Goal: Information Seeking & Learning: Find specific fact

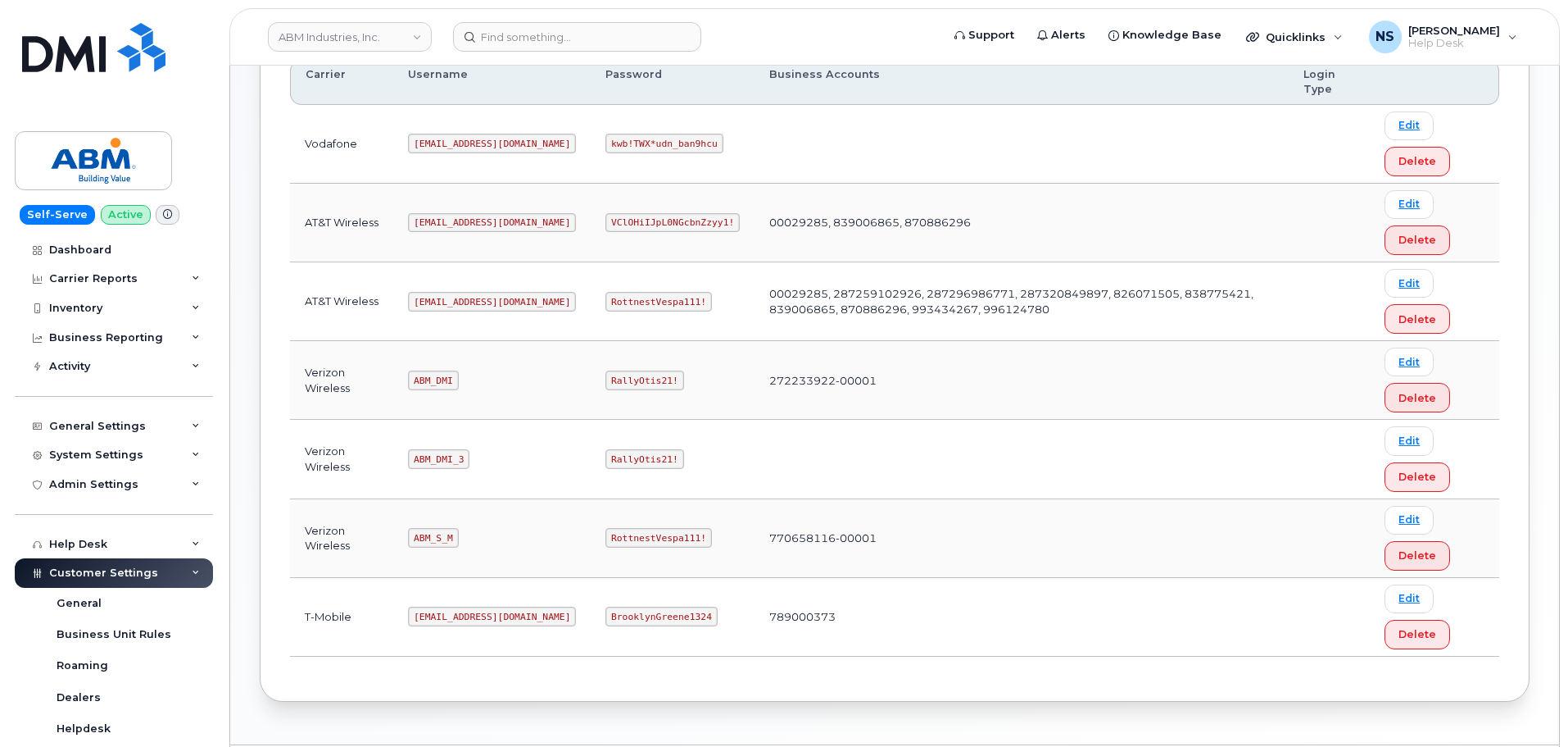
scroll to position [328, 0]
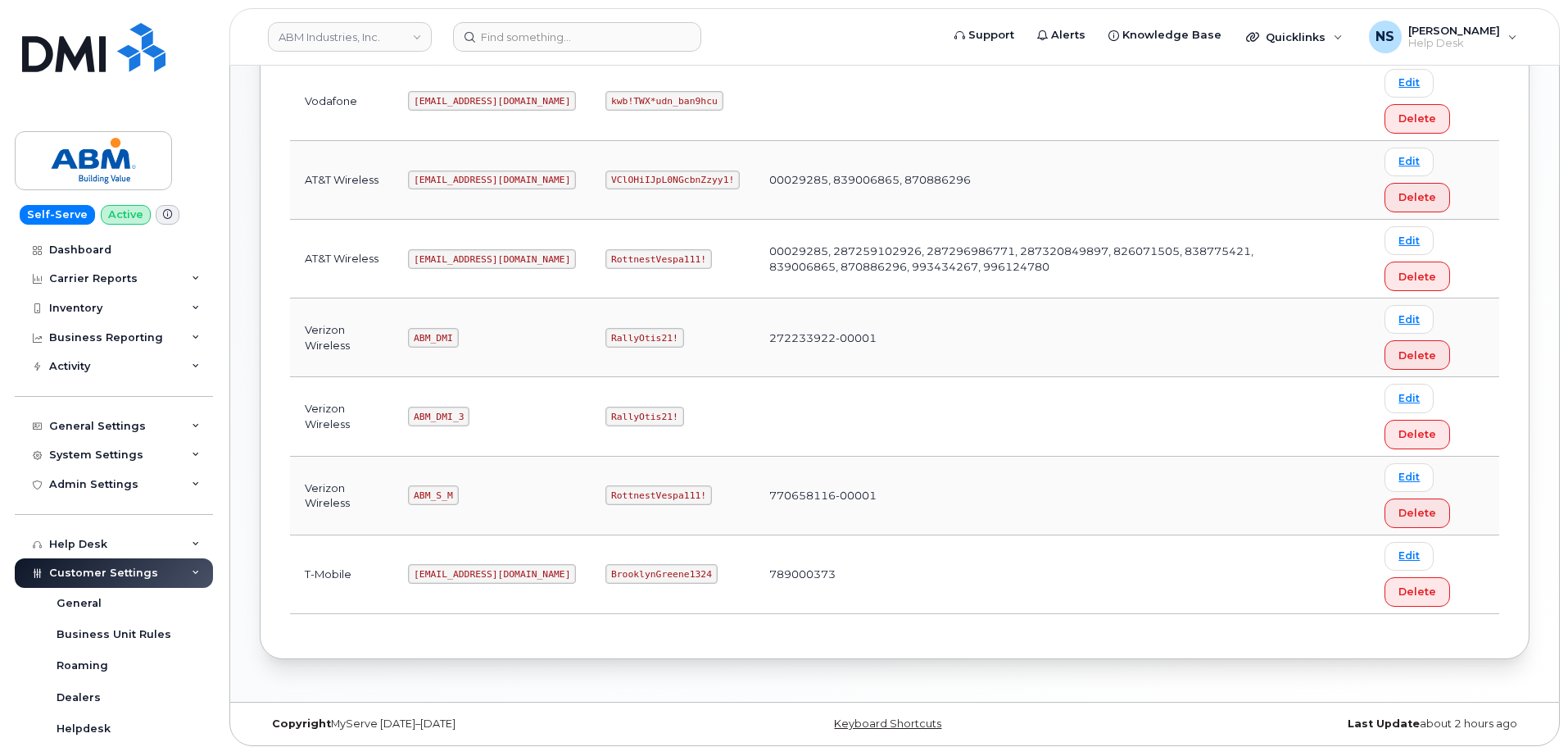
click at [469, 256] on code "abm@dminc.com" at bounding box center [492, 259] width 168 height 20
click at [469, 254] on code "abm@dminc.com" at bounding box center [492, 259] width 168 height 20
copy code "abm@dminc.com"
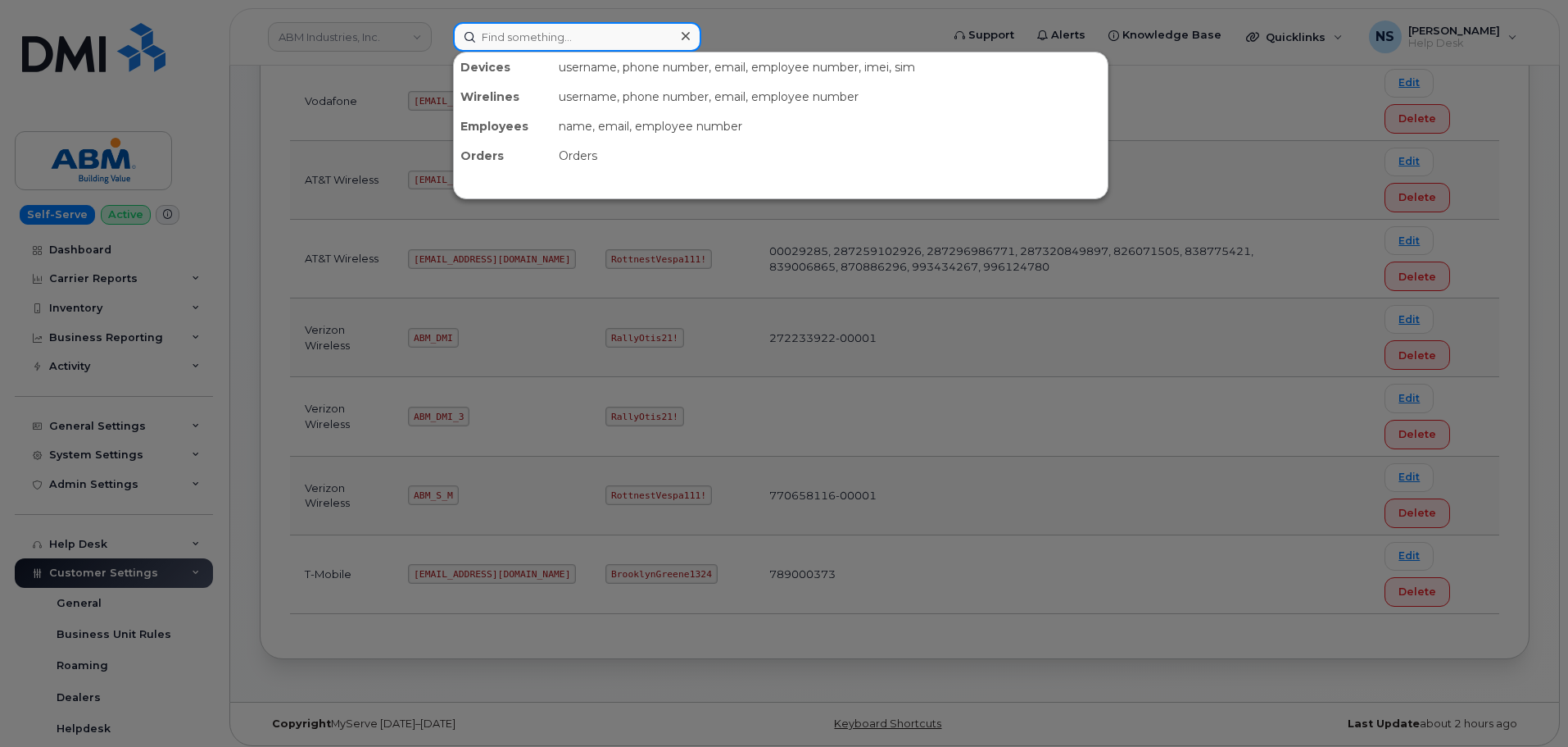
click at [510, 31] on input at bounding box center [577, 37] width 248 height 30
paste input "AUSTYN HENDERSON"
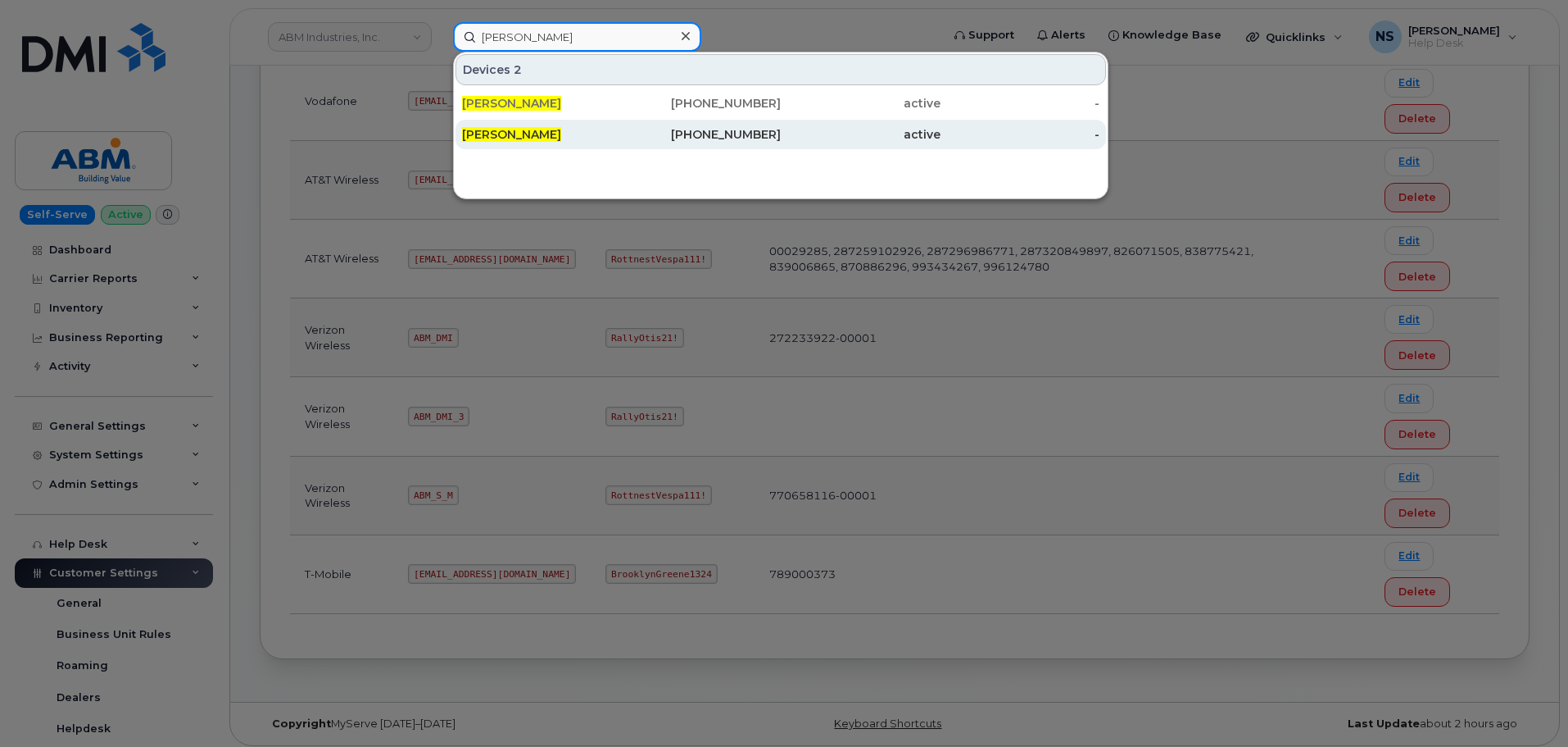
type input "AUSTYN HENDERSON"
click at [628, 131] on div "517-494-9606" at bounding box center [701, 135] width 159 height 16
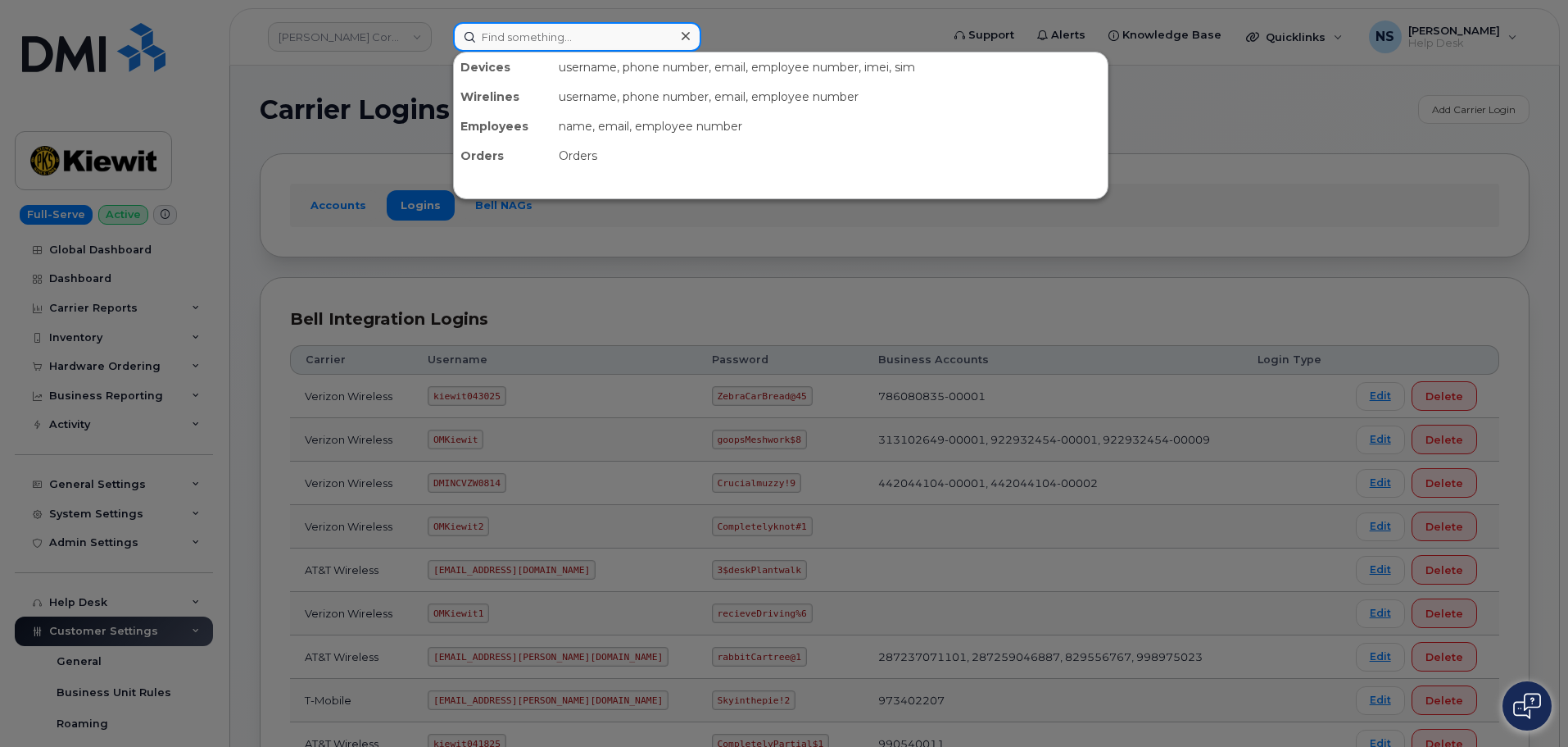
click at [558, 48] on input at bounding box center [577, 37] width 248 height 30
paste input "8172912419"
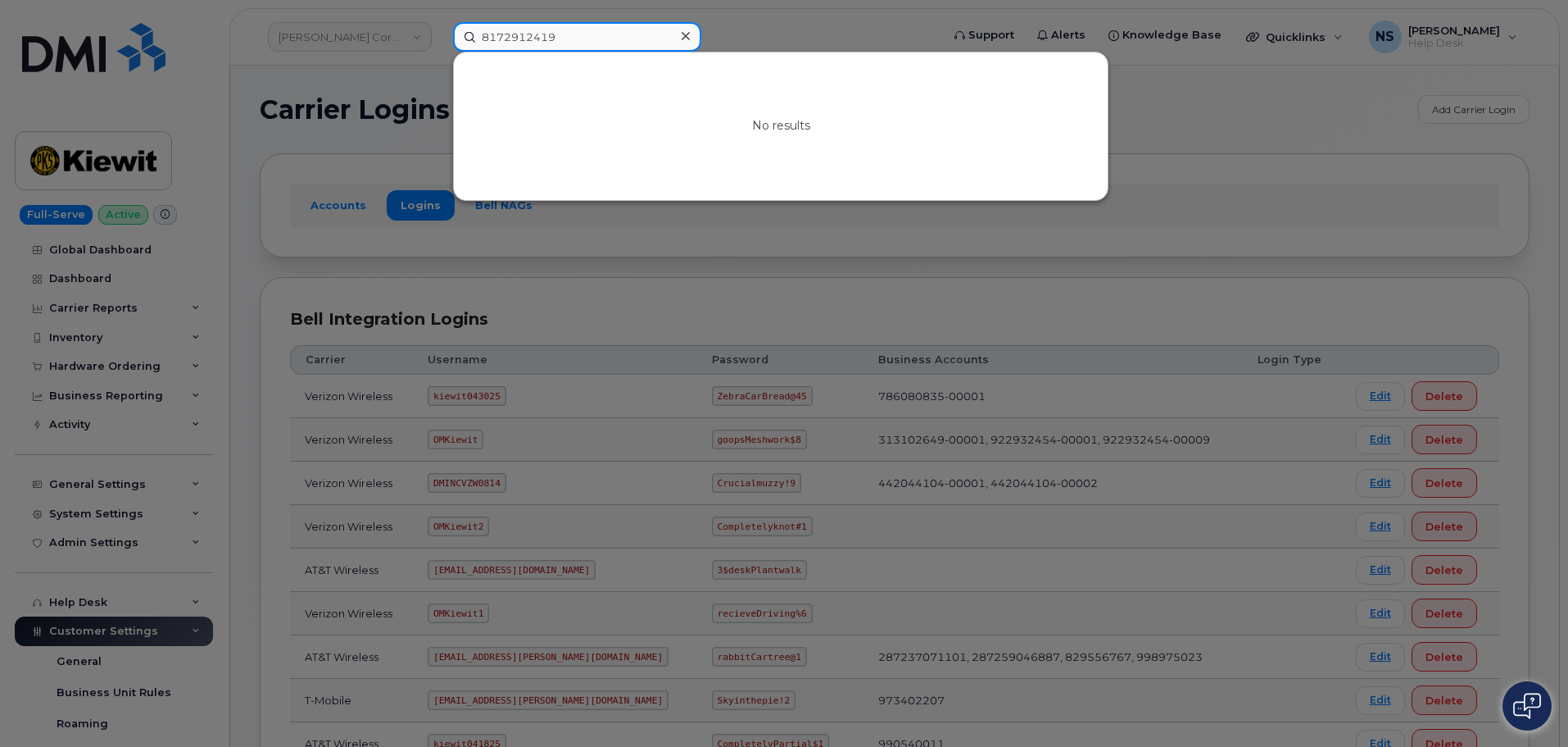
type input "8172912419"
click at [278, 173] on div at bounding box center [784, 373] width 1568 height 747
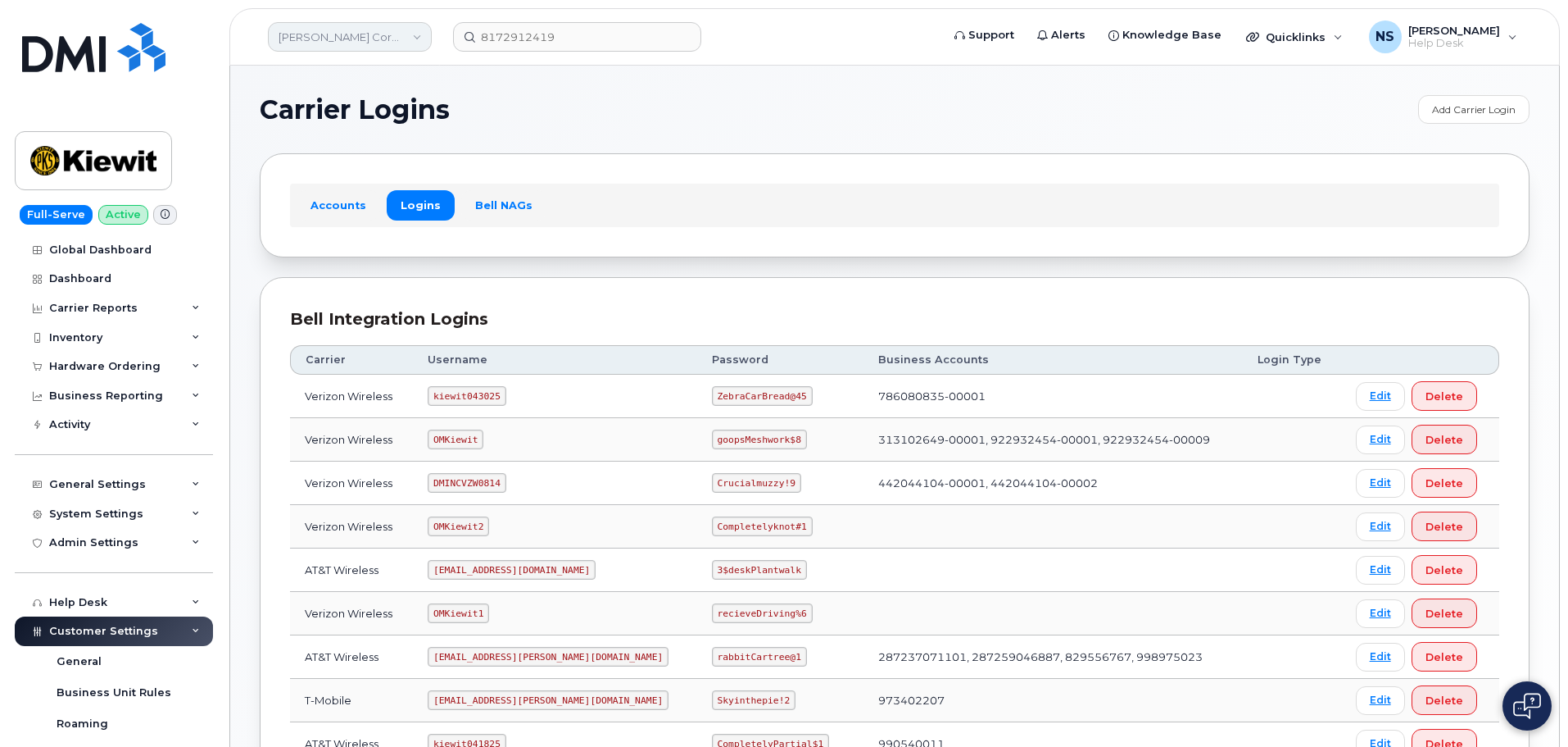
click at [342, 42] on link "[PERSON_NAME] Corporation" at bounding box center [349, 37] width 163 height 30
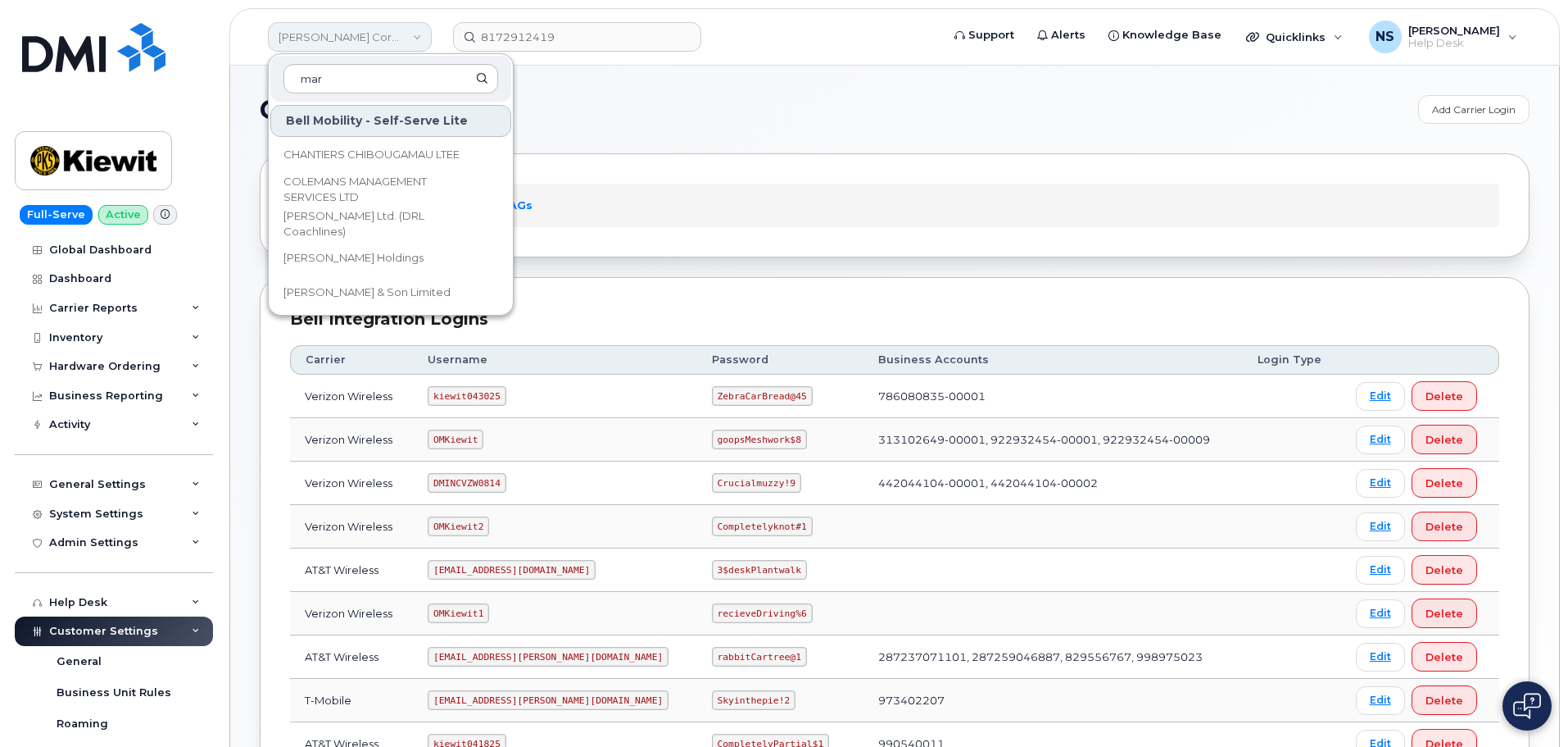
type input "mars"
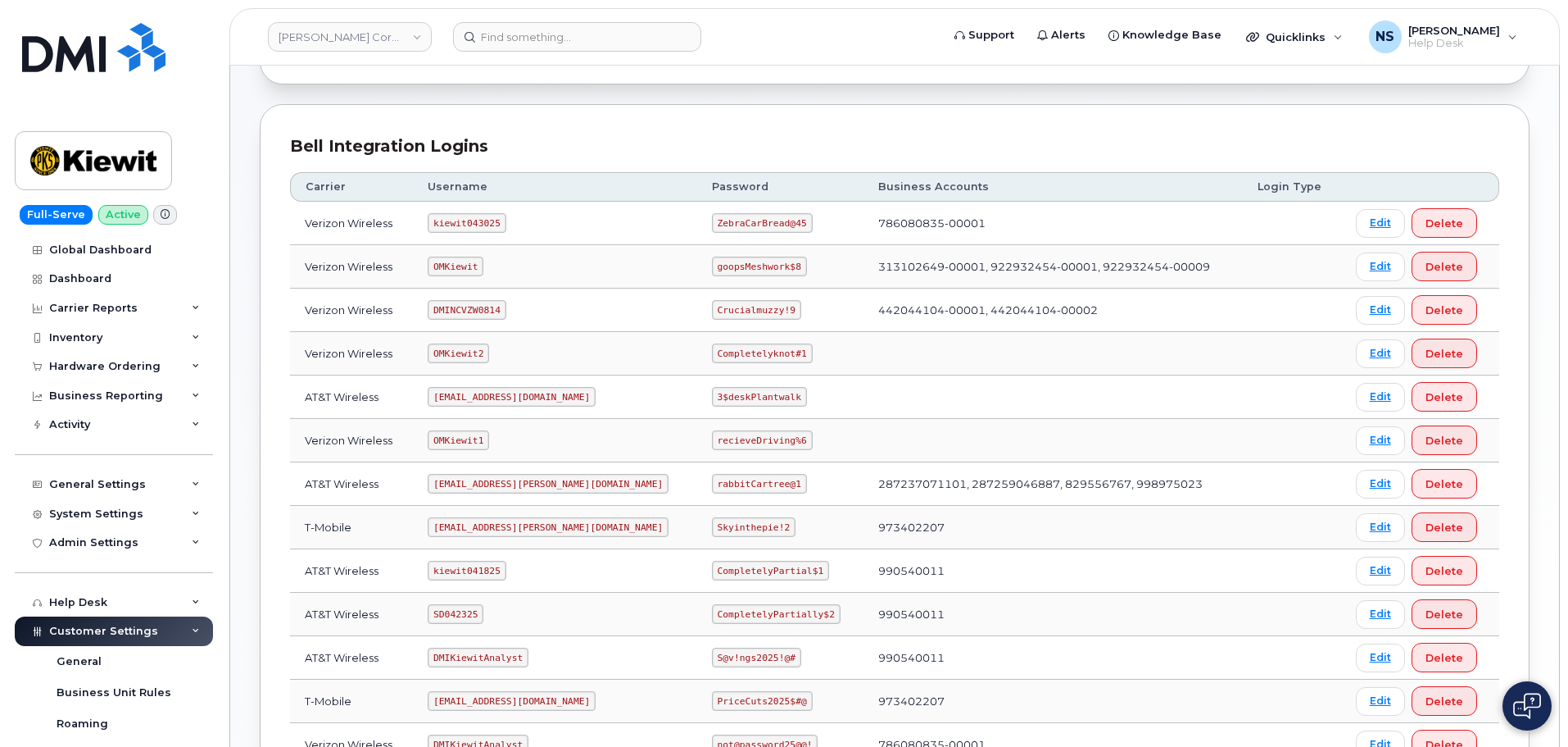
scroll to position [168, 0]
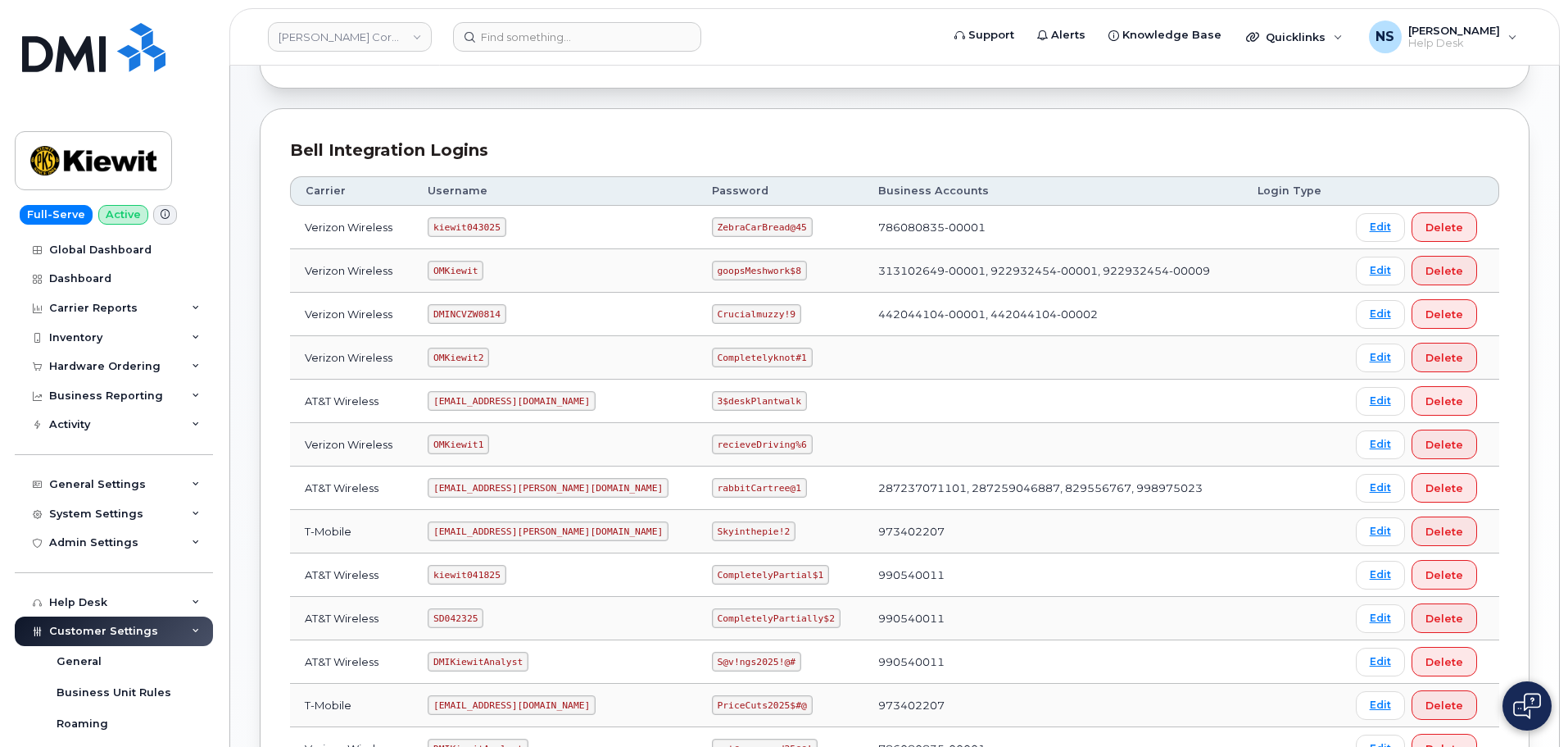
click at [448, 218] on code "kiewit043025" at bounding box center [467, 227] width 78 height 20
copy code "kiewit043025"
click at [697, 213] on td "ZebraCarBread@45" at bounding box center [780, 227] width 166 height 44
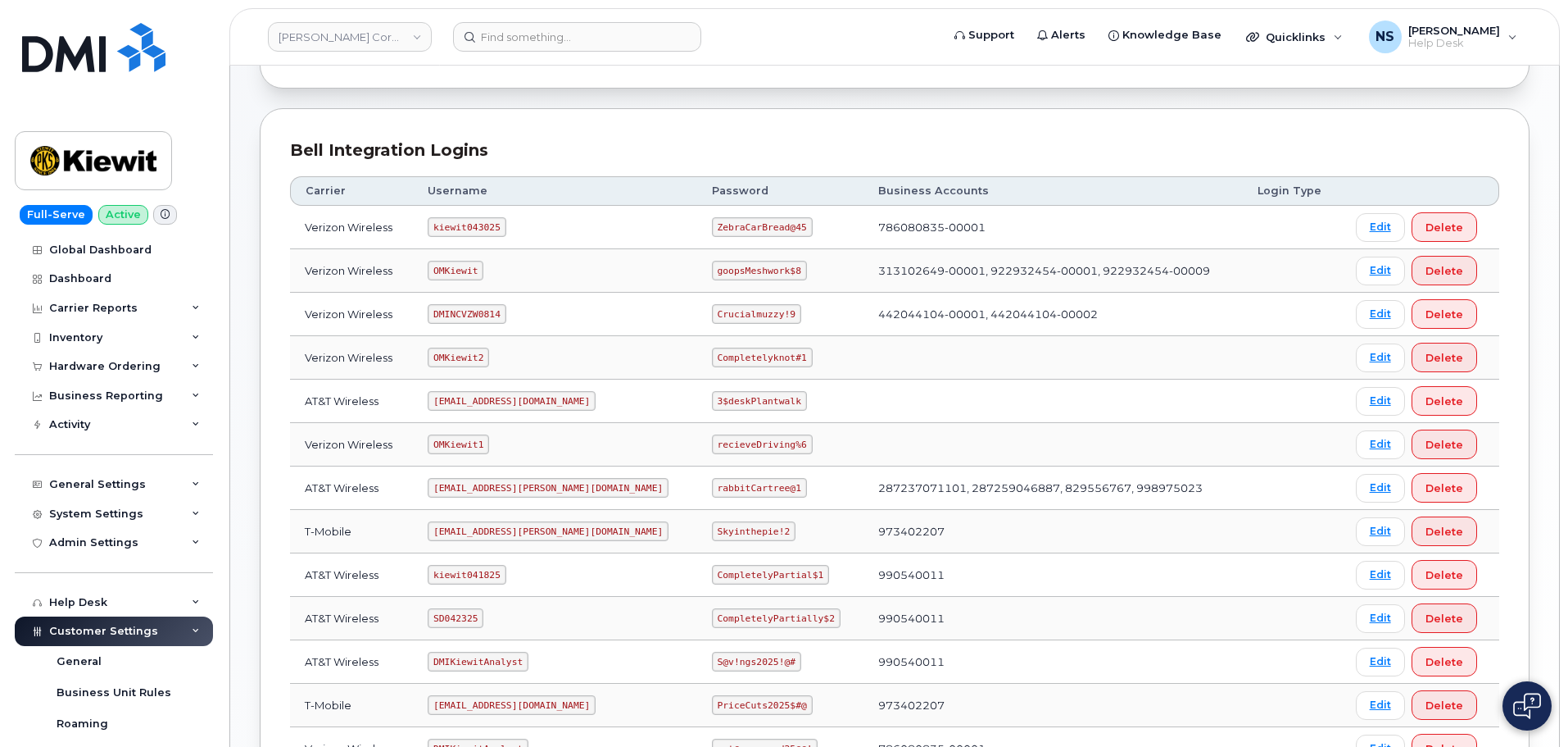
click at [712, 219] on code "ZebraCarBread@45" at bounding box center [762, 227] width 101 height 20
copy code "ZebraCarBread@45"
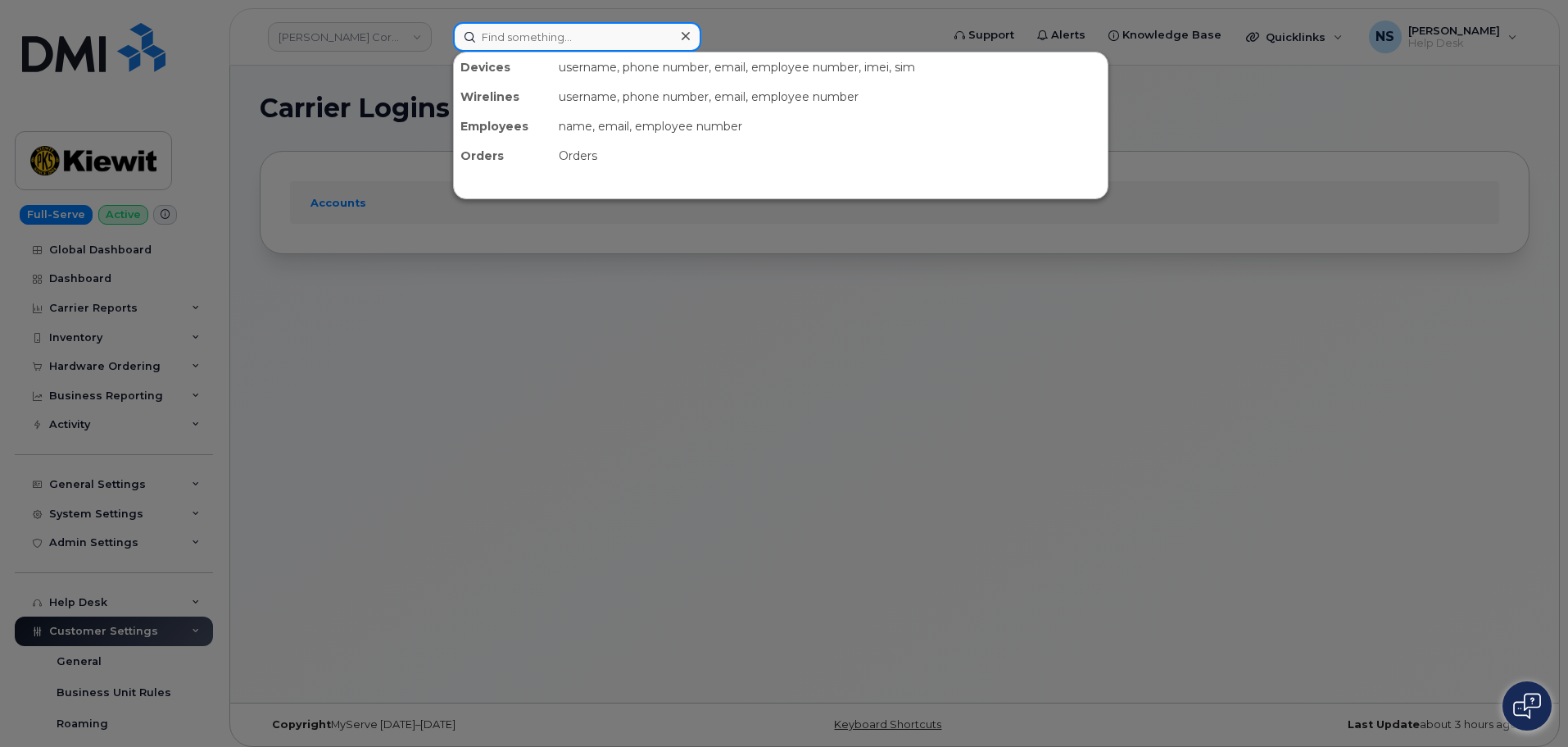
click at [523, 36] on input at bounding box center [577, 37] width 248 height 30
paste input "[PHONE_NUMBER]"
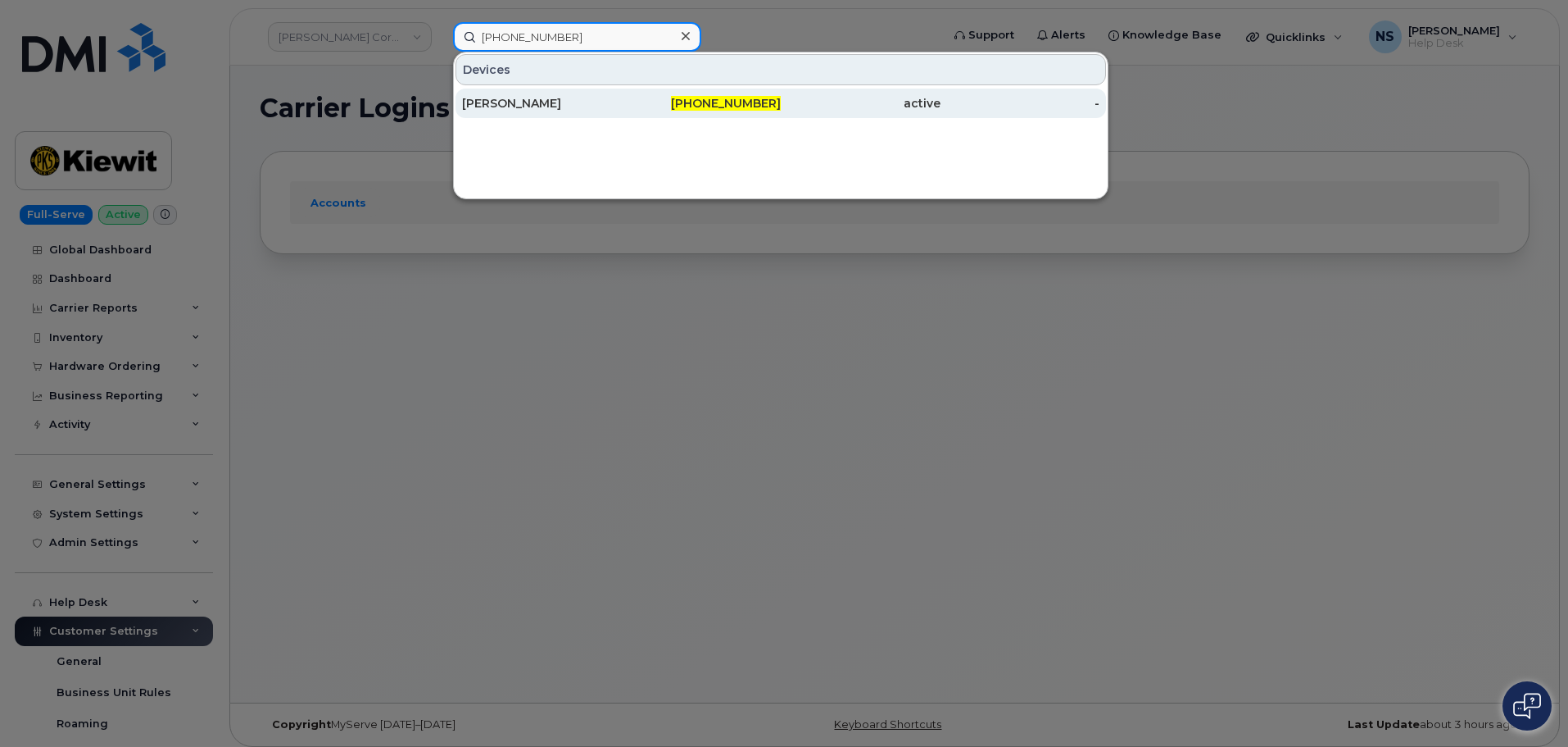
type input "[PHONE_NUMBER]"
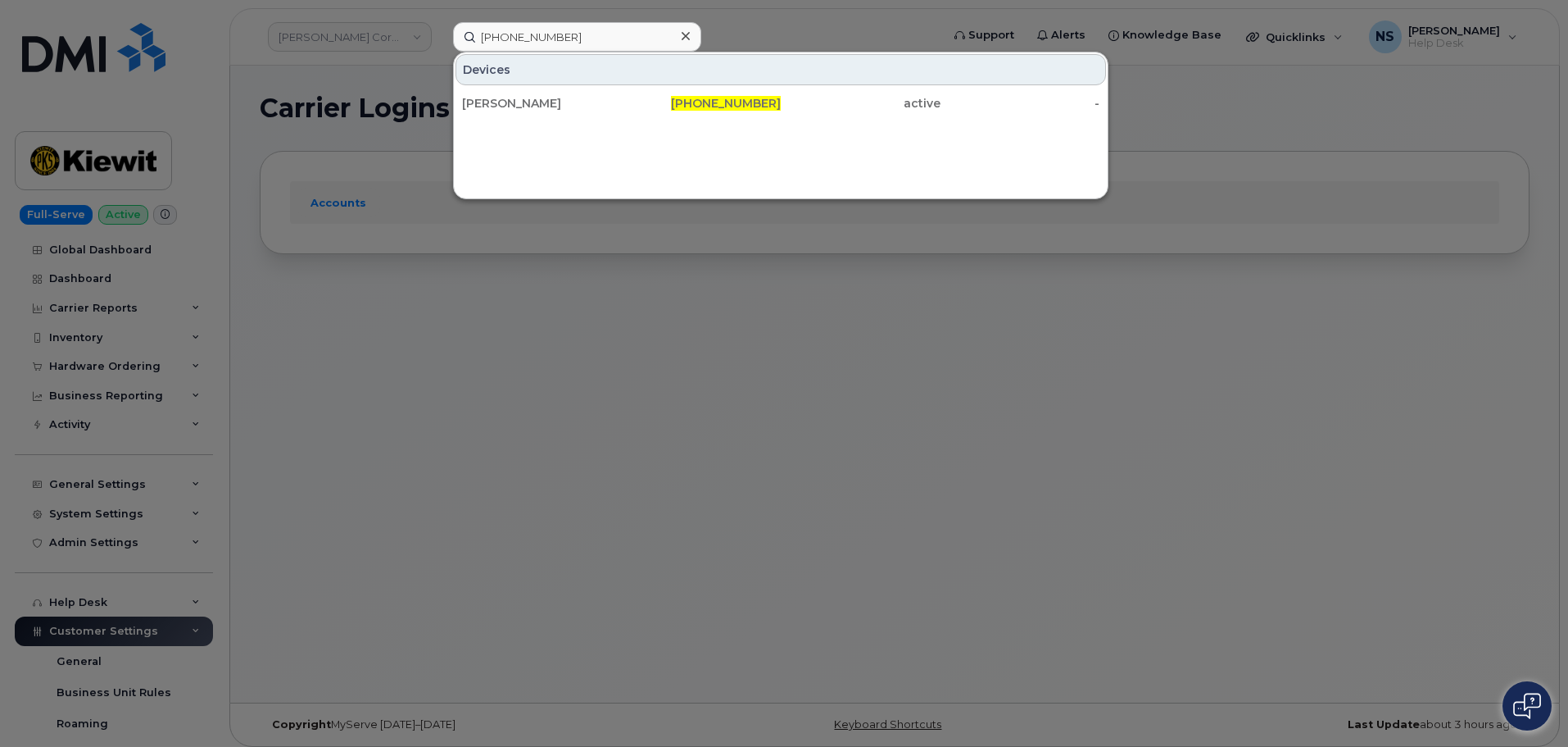
drag, startPoint x: 522, startPoint y: 97, endPoint x: 477, endPoint y: 8, distance: 99.7
click at [522, 97] on div "[PERSON_NAME]" at bounding box center [542, 104] width 159 height 16
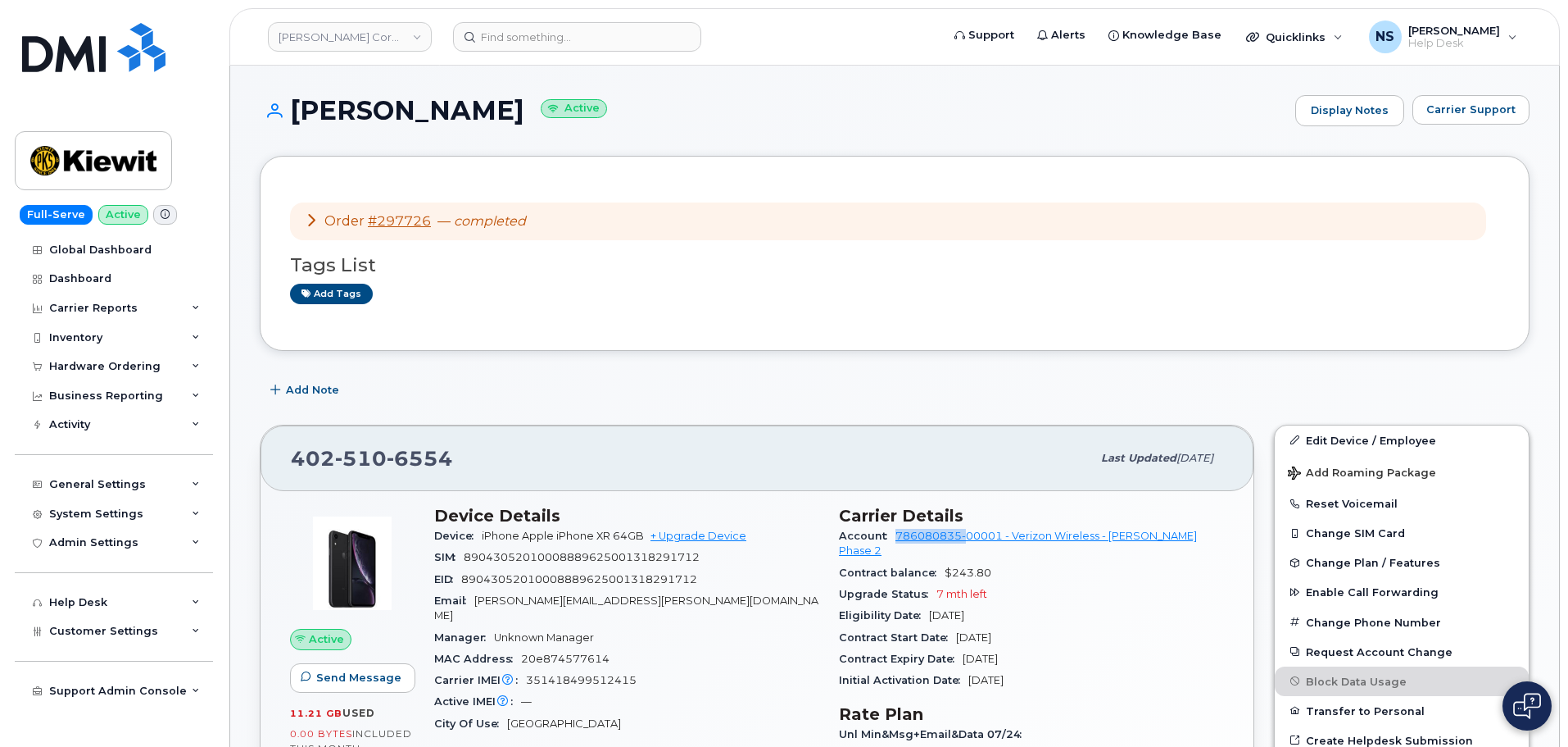
drag, startPoint x: 894, startPoint y: 539, endPoint x: 967, endPoint y: 539, distance: 73.0
click at [967, 539] on div "Account 786080835-00001 - Verizon Wireless - Kiewit Phase 2" at bounding box center [1031, 543] width 385 height 37
copy link "786080835-"
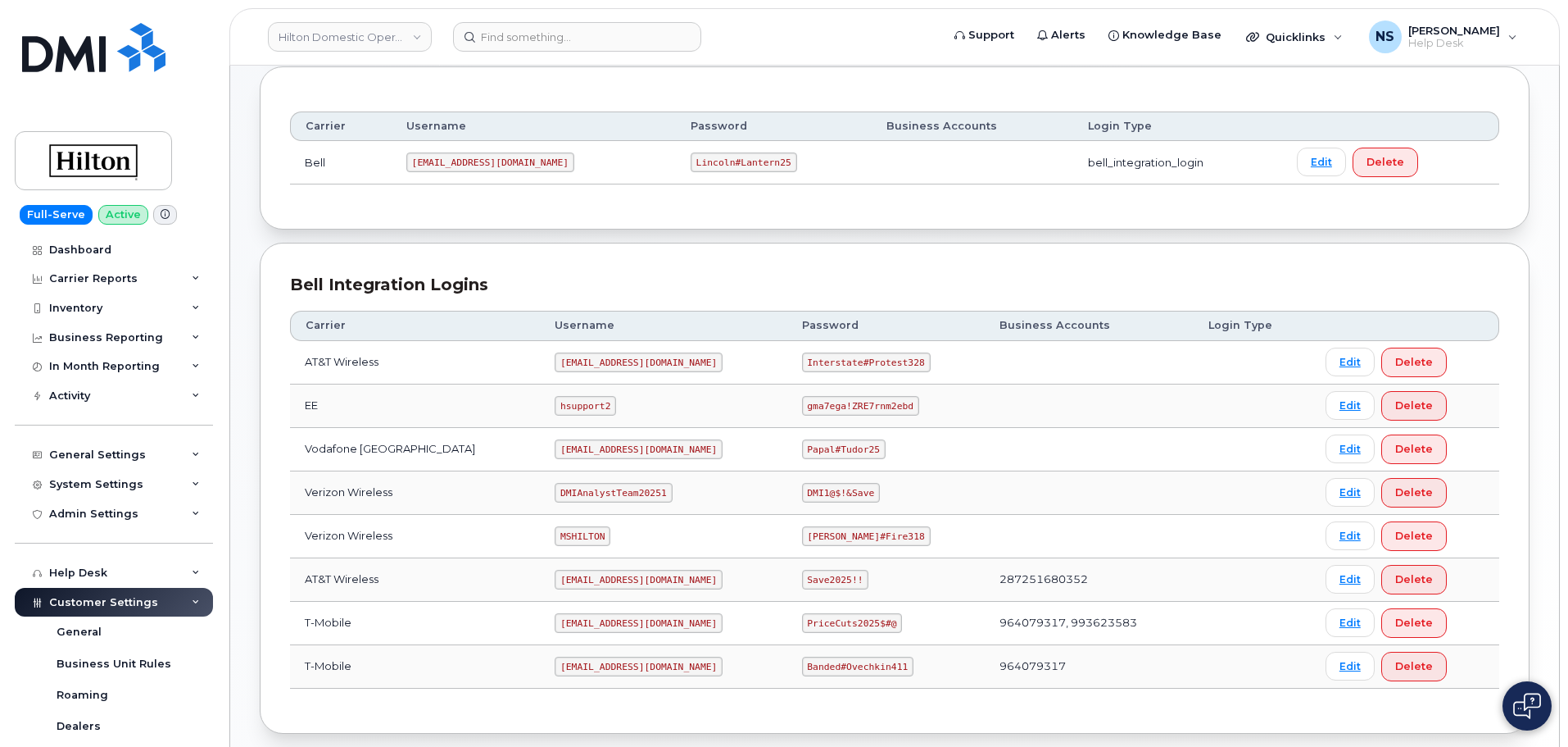
scroll to position [293, 0]
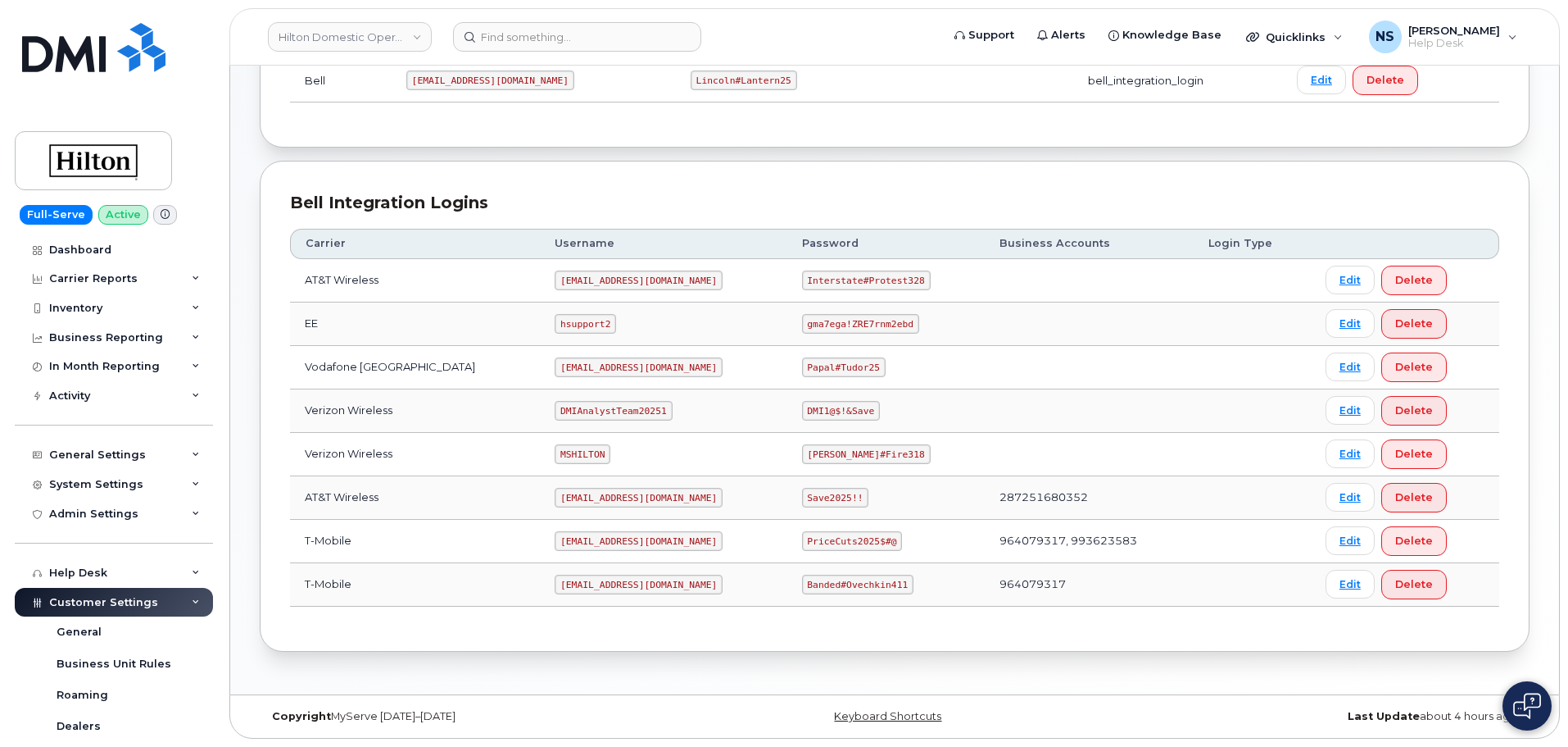
click at [562, 459] on code "MSHILTON" at bounding box center [582, 454] width 56 height 20
click at [562, 459] on code "MSHILTON" at bounding box center [582, 454] width 56 height 20
copy code "MSHILTON"
click at [812, 454] on code "Edward#Fire318" at bounding box center [866, 454] width 129 height 20
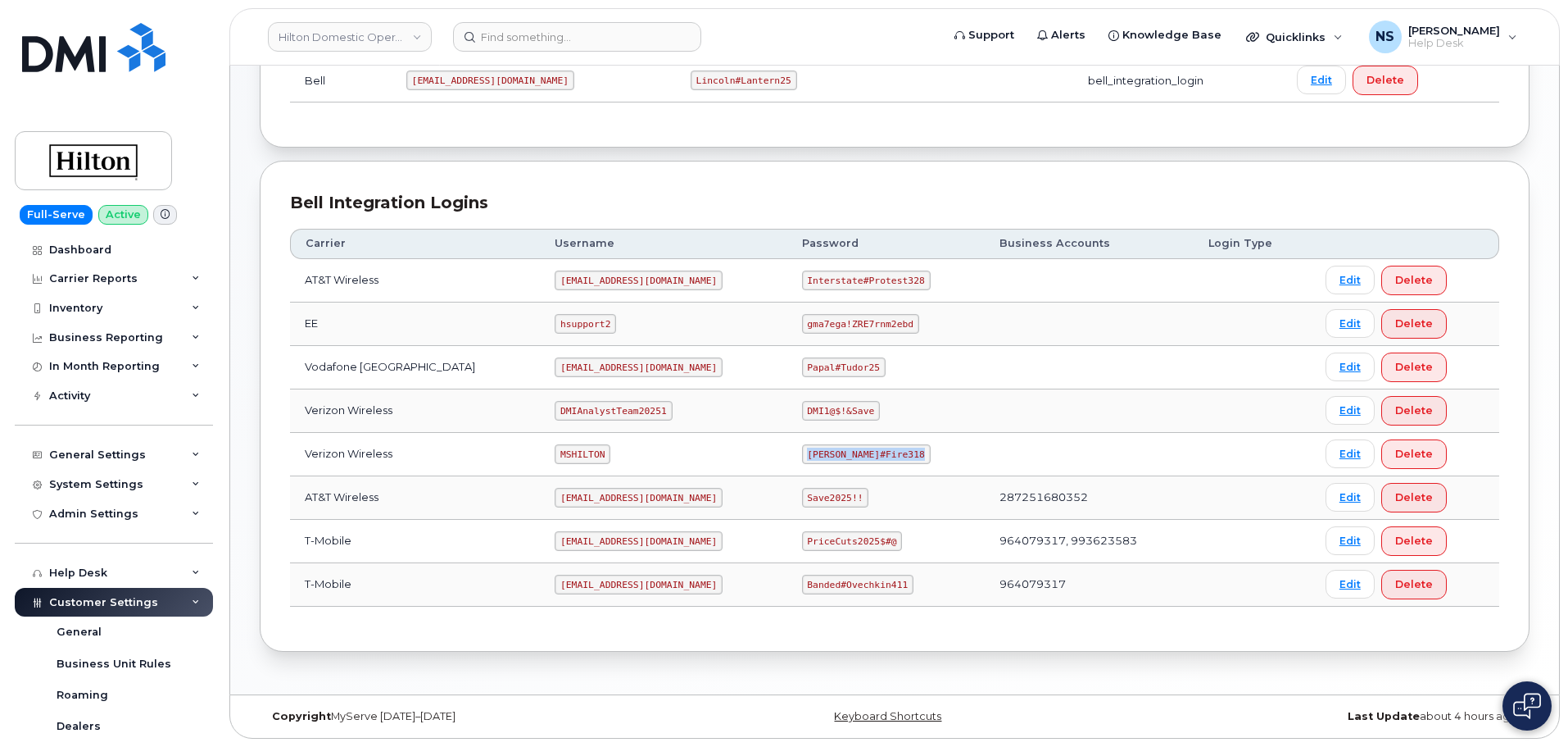
click at [812, 454] on code "Edward#Fire318" at bounding box center [866, 454] width 129 height 20
copy code "Edward#Fire318"
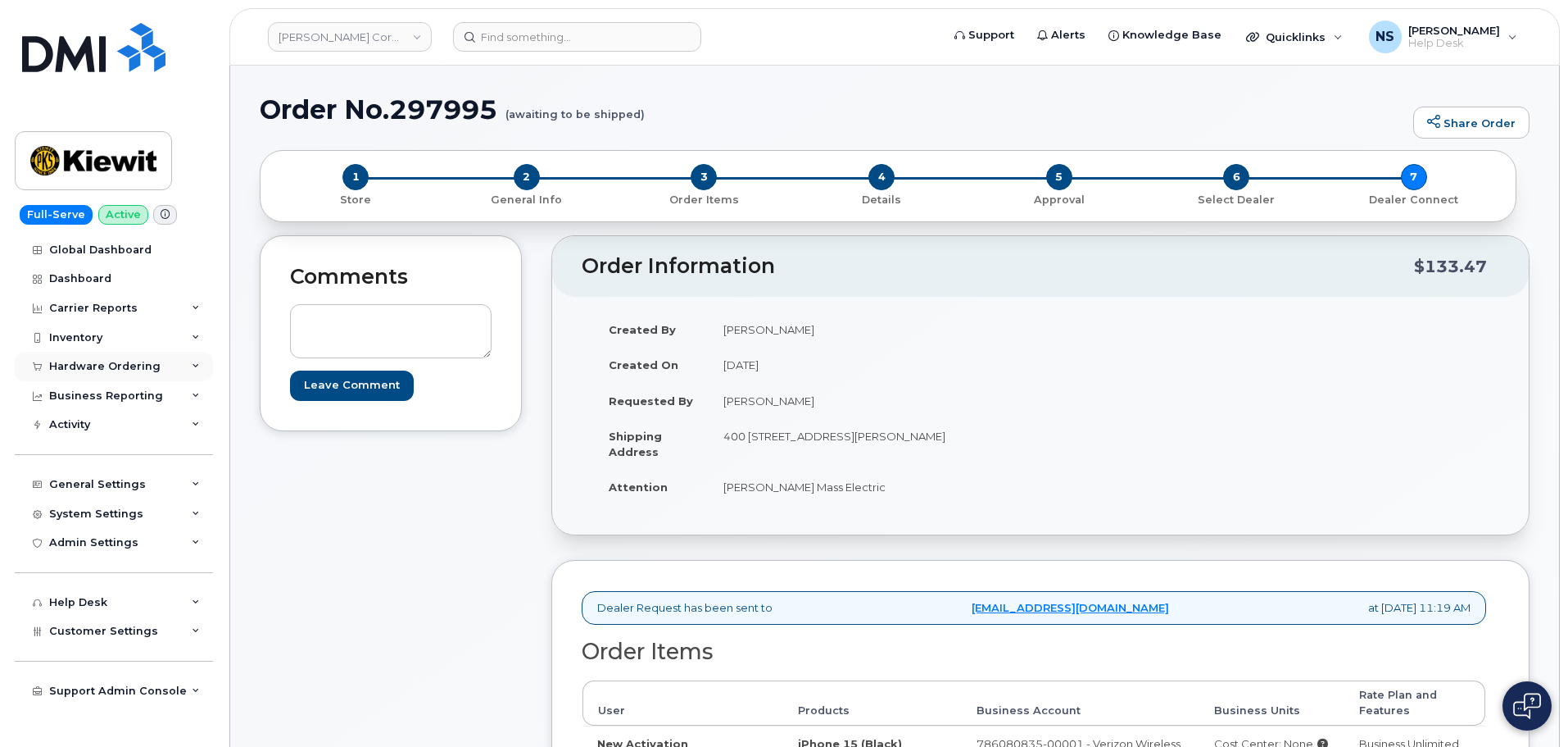
click at [136, 371] on div "Hardware Ordering" at bounding box center [105, 367] width 112 height 13
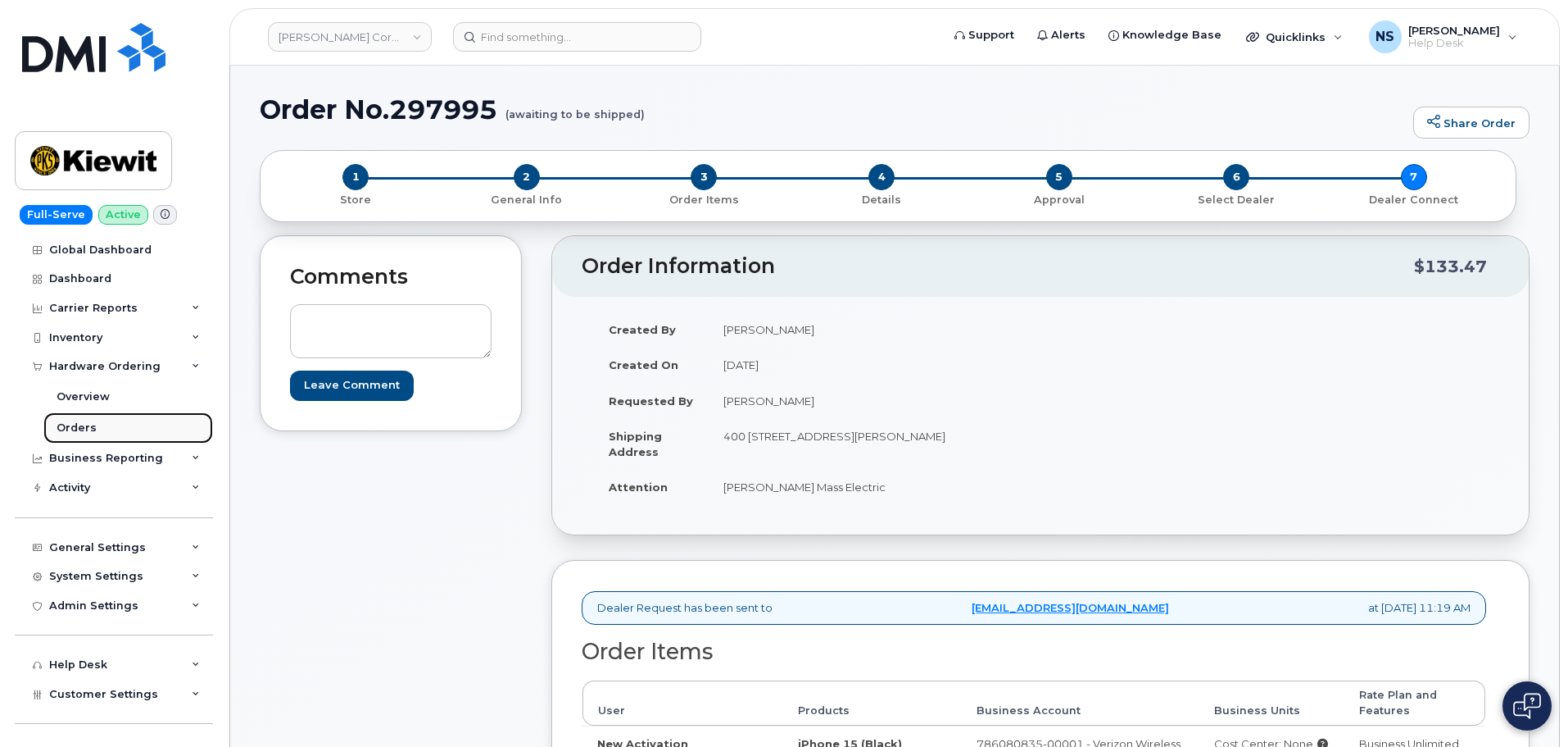
click at [101, 435] on link "Orders" at bounding box center [128, 428] width 169 height 31
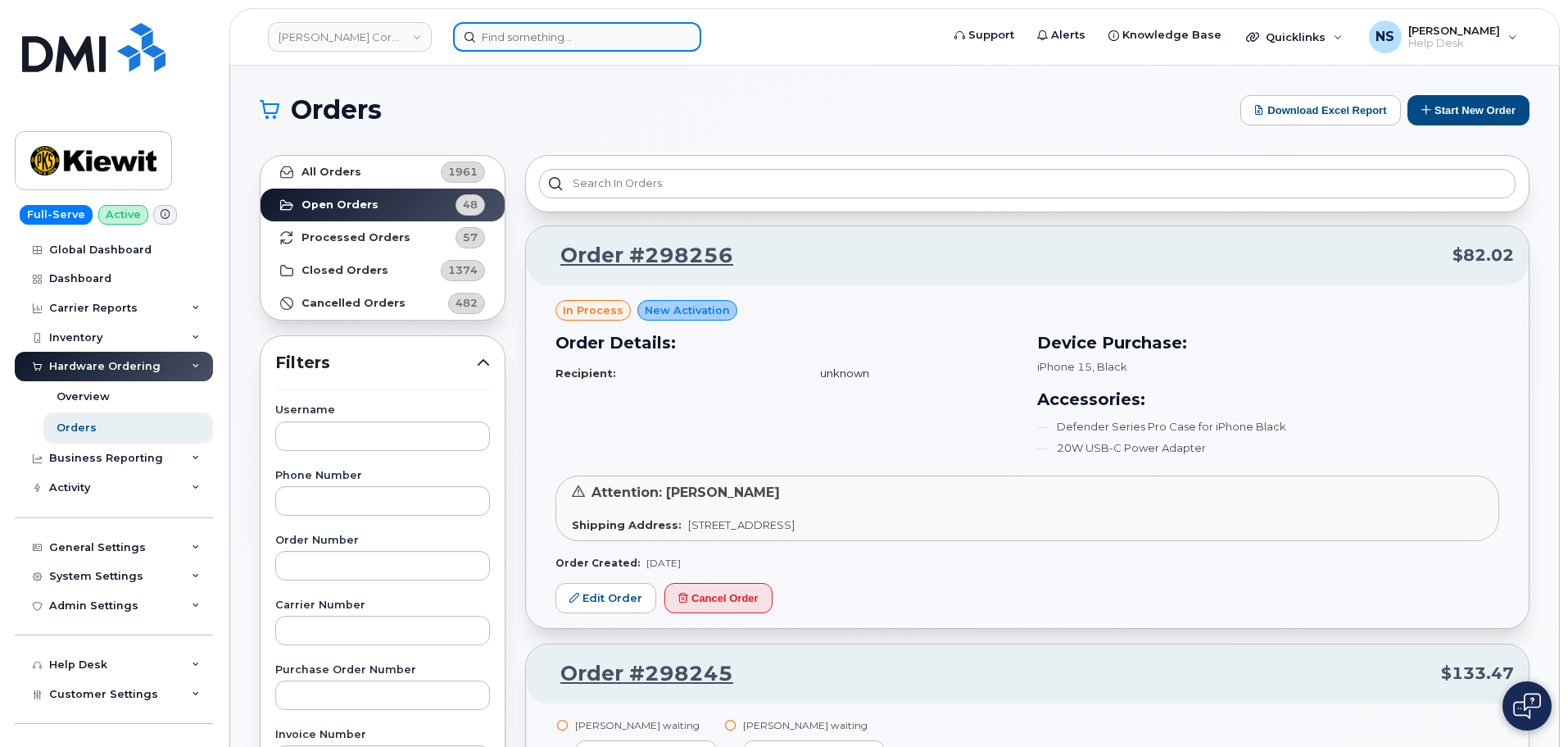
click at [543, 39] on input at bounding box center [577, 37] width 248 height 30
paste input "907-419-0962"
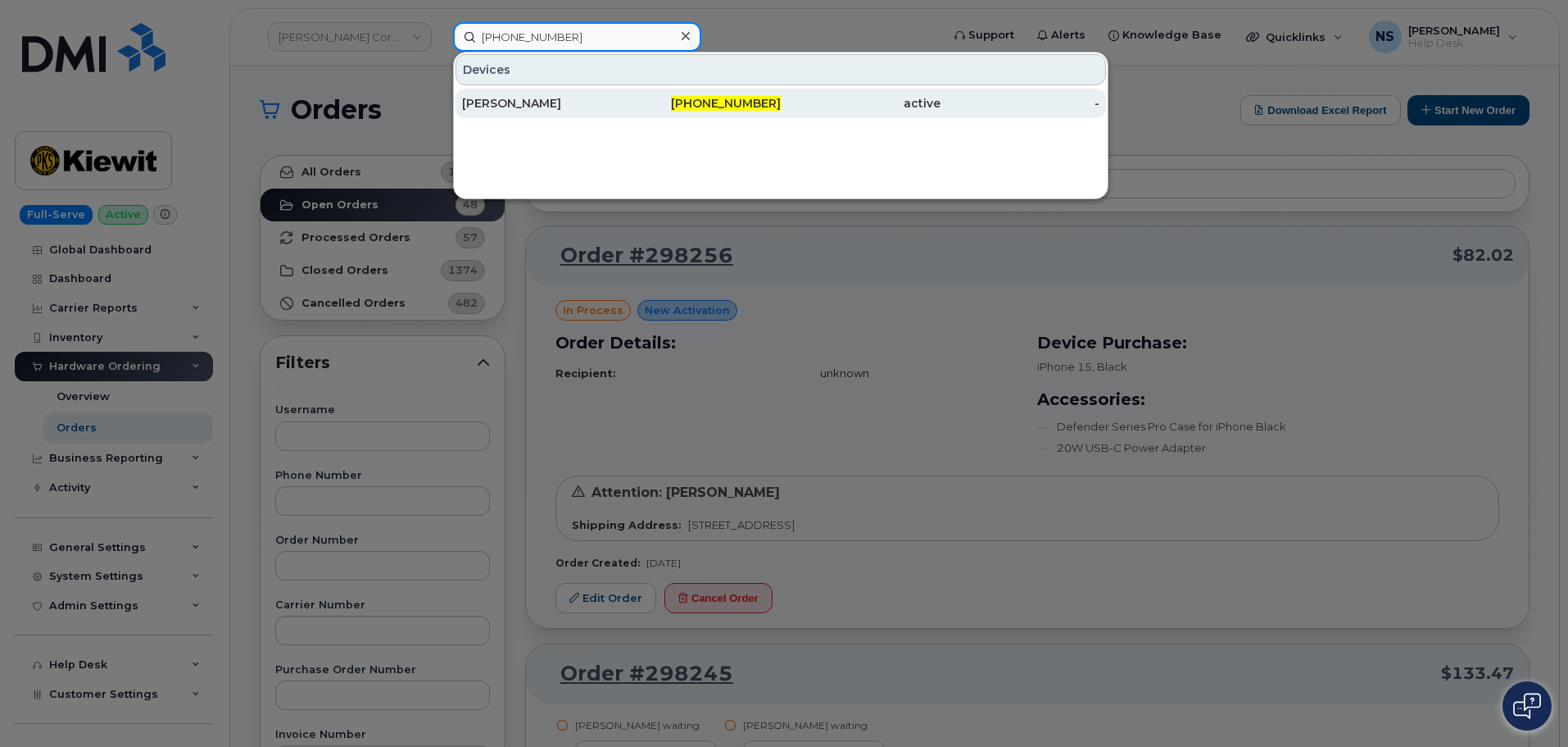
type input "907-419-0962"
click at [518, 107] on div "ASHLEY JERNIGAN" at bounding box center [542, 104] width 159 height 16
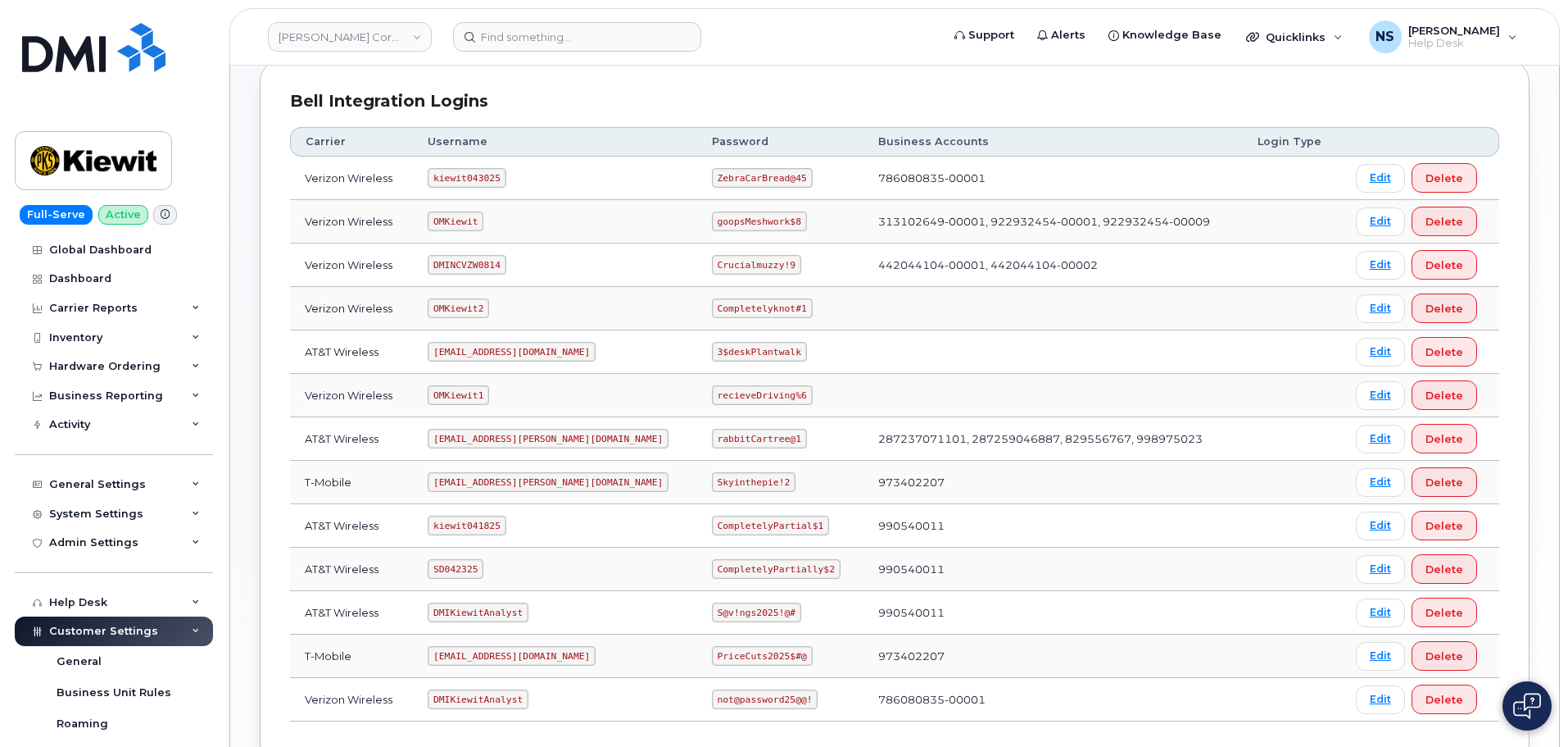
scroll to position [333, 0]
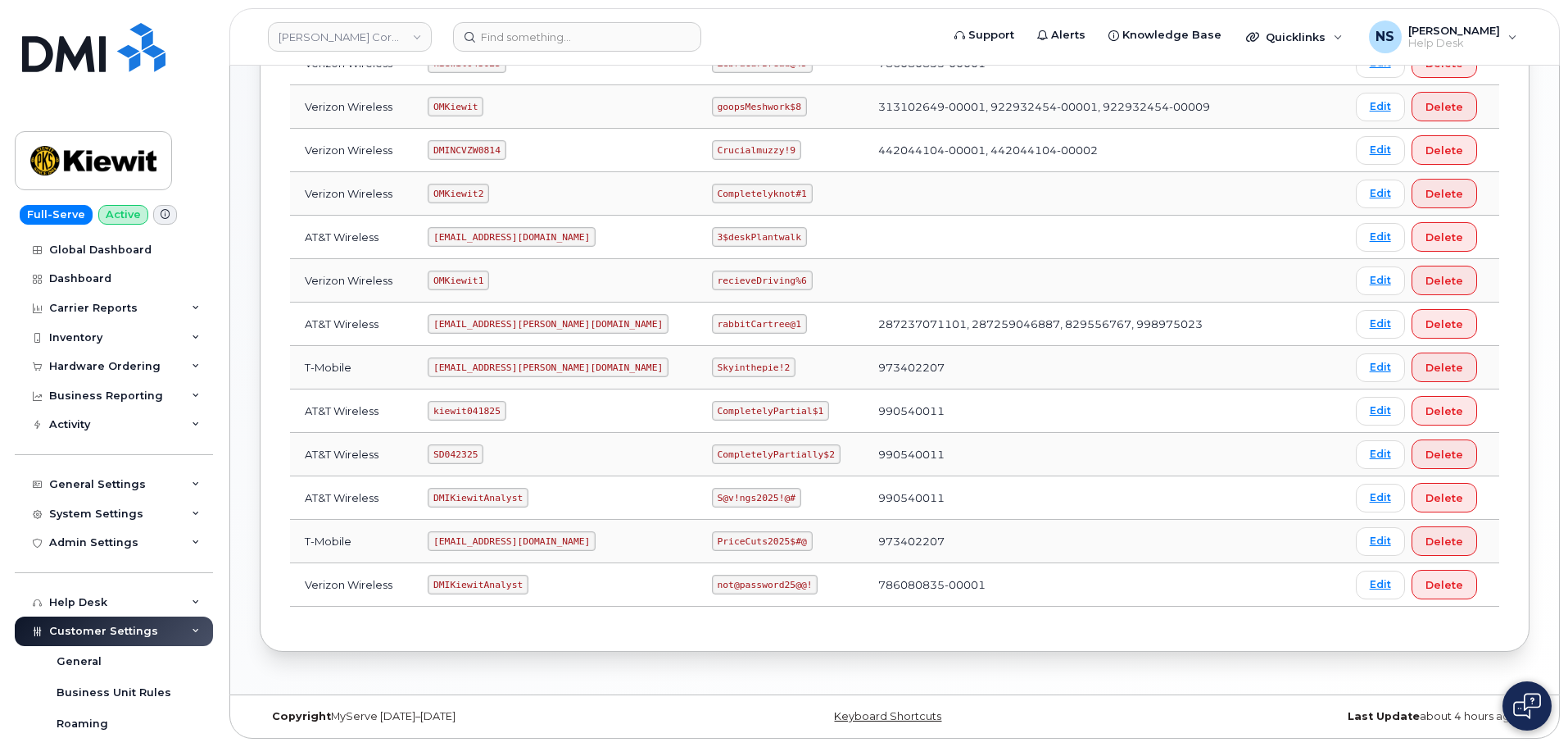
click at [490, 326] on code "ms-kiewit@dminc.com" at bounding box center [548, 324] width 241 height 20
copy code "@"
click at [490, 325] on code "ms-kiewit@dminc.com" at bounding box center [548, 324] width 241 height 20
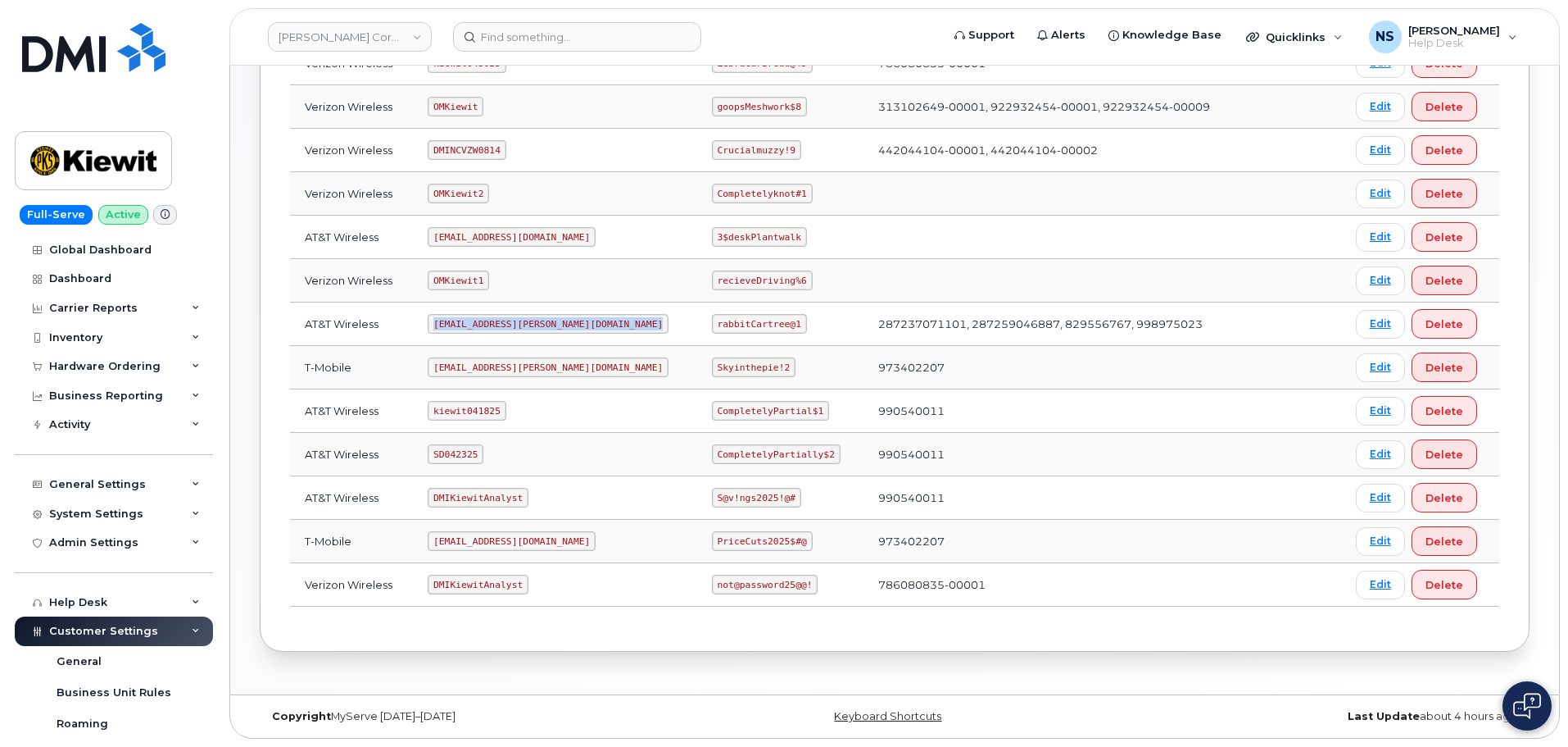
click at [490, 325] on code "ms-kiewit@dminc.com" at bounding box center [548, 324] width 241 height 20
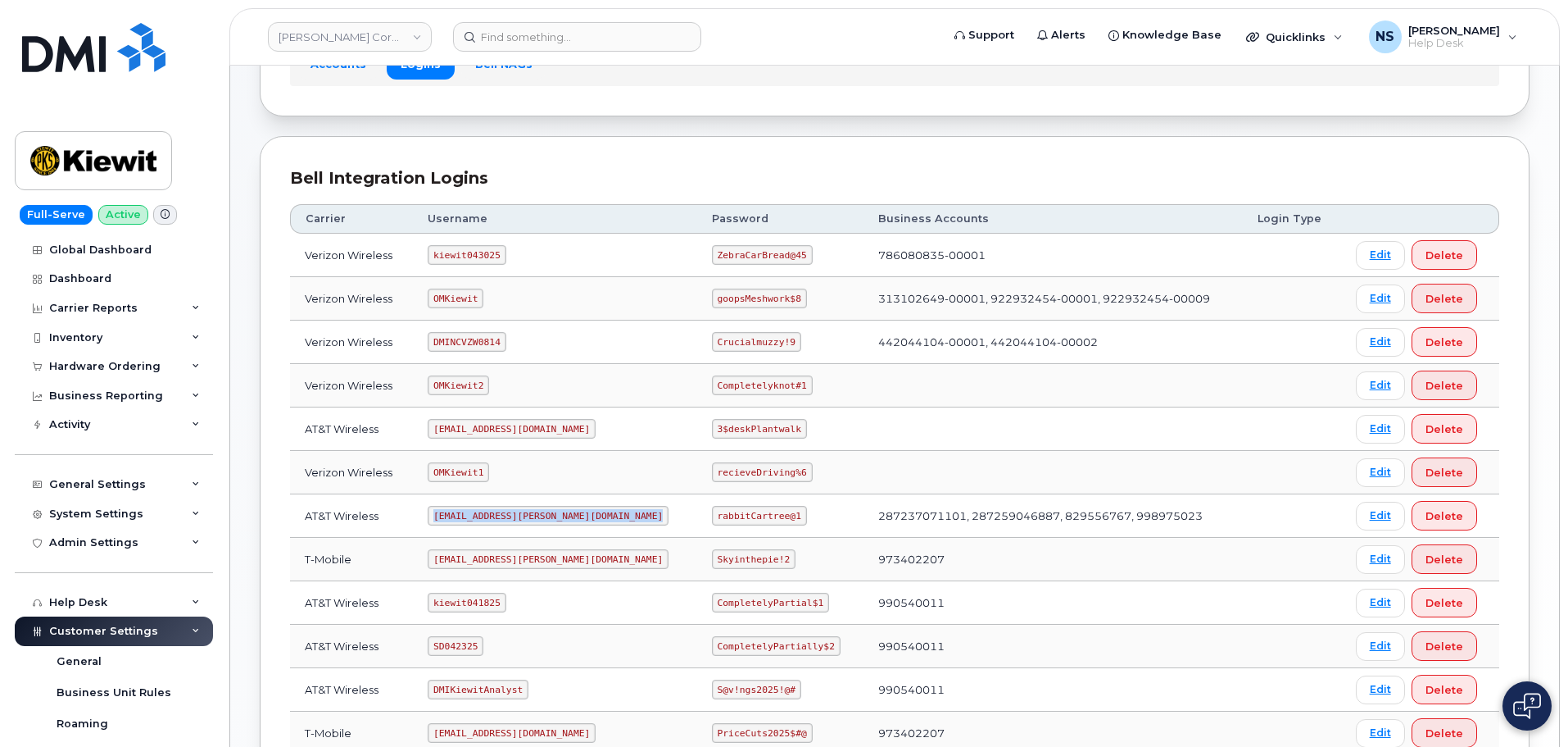
scroll to position [251, 0]
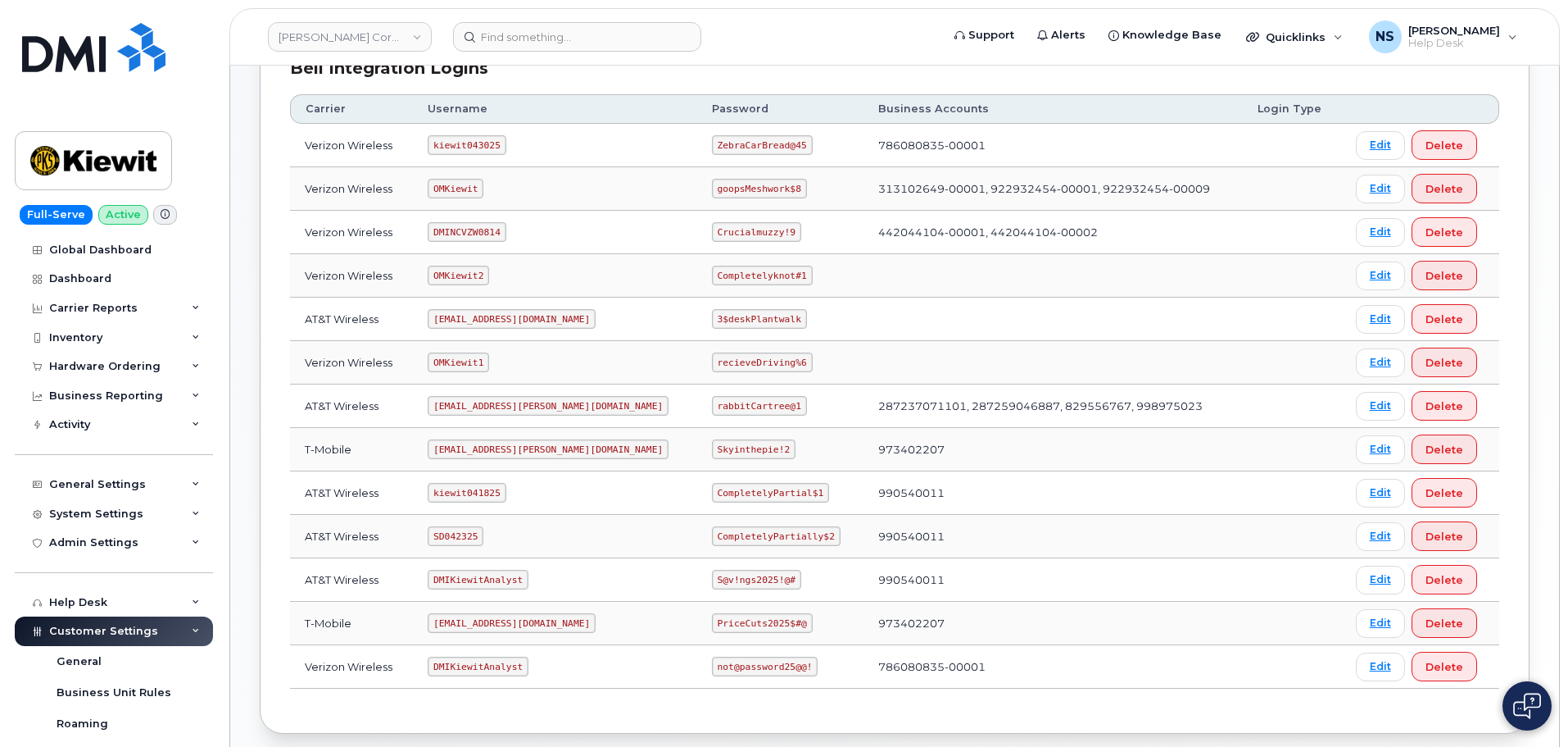
click at [712, 408] on code "rabbitCartree@1" at bounding box center [760, 406] width 95 height 20
click at [712, 408] on code "rabbitCartree@1" at bounding box center [760, 406] width 95 height 20
copy code "rabbitCartree@1"
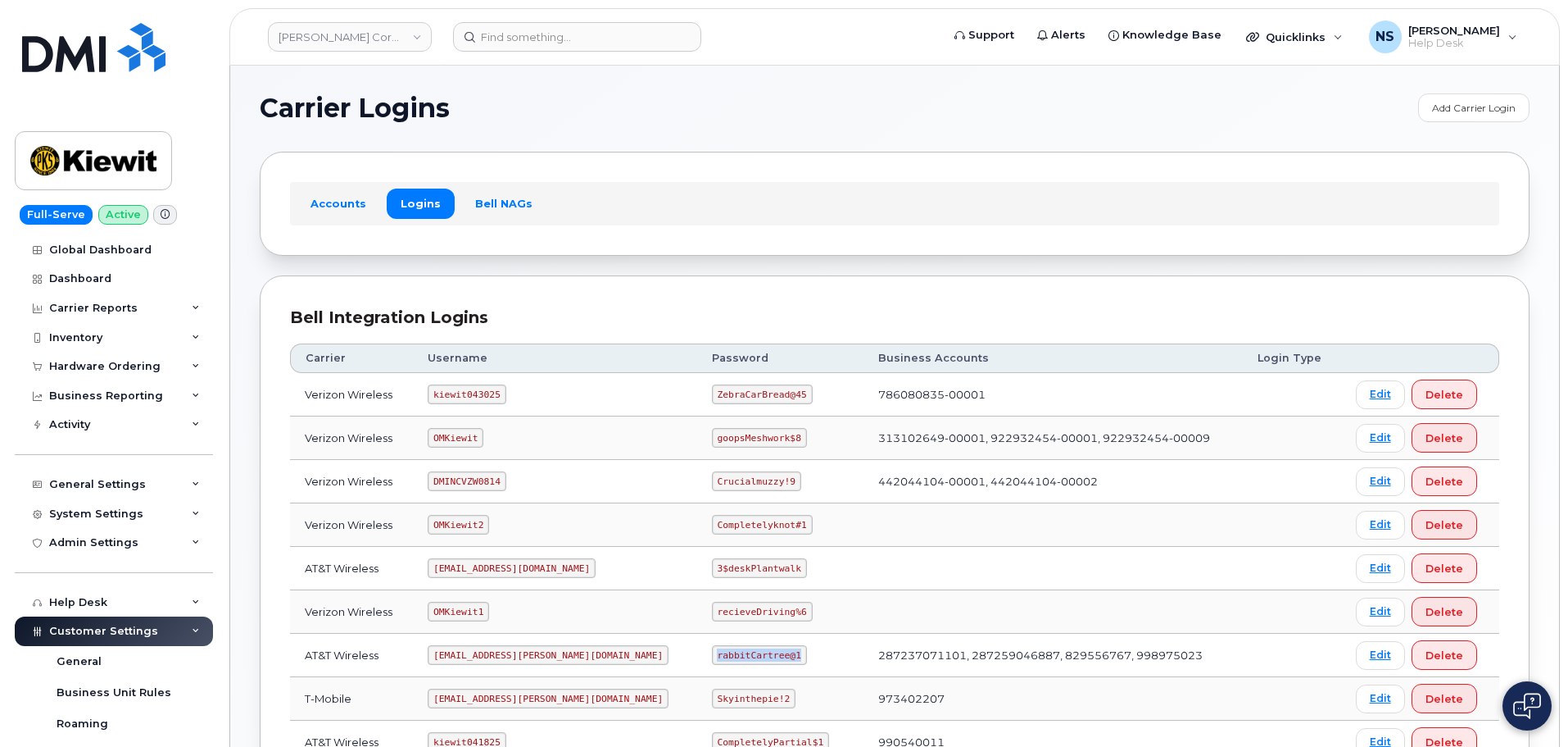
scroll to position [0, 0]
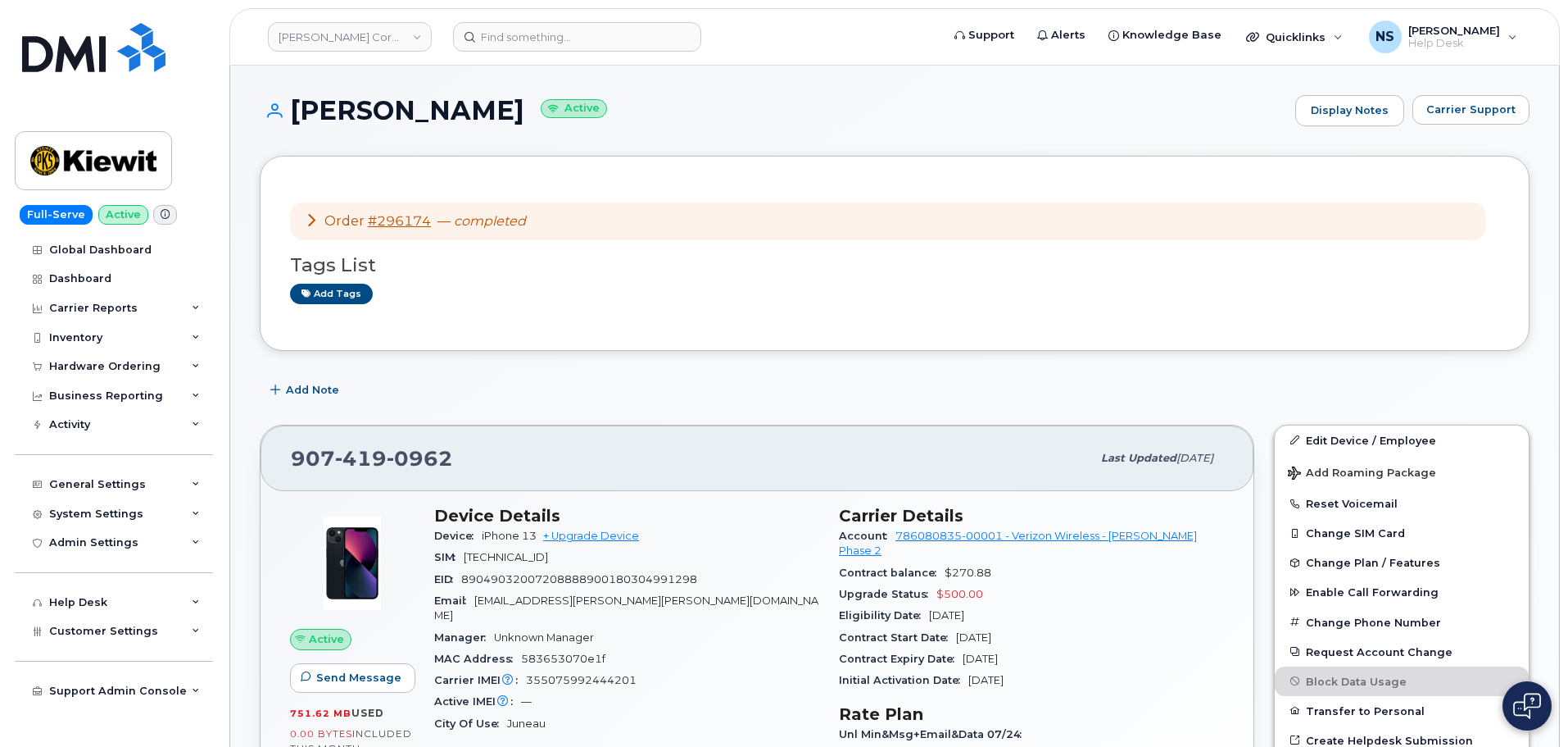
click at [336, 224] on span "Order" at bounding box center [344, 220] width 40 height 16
click at [315, 223] on icon at bounding box center [311, 219] width 13 height 13
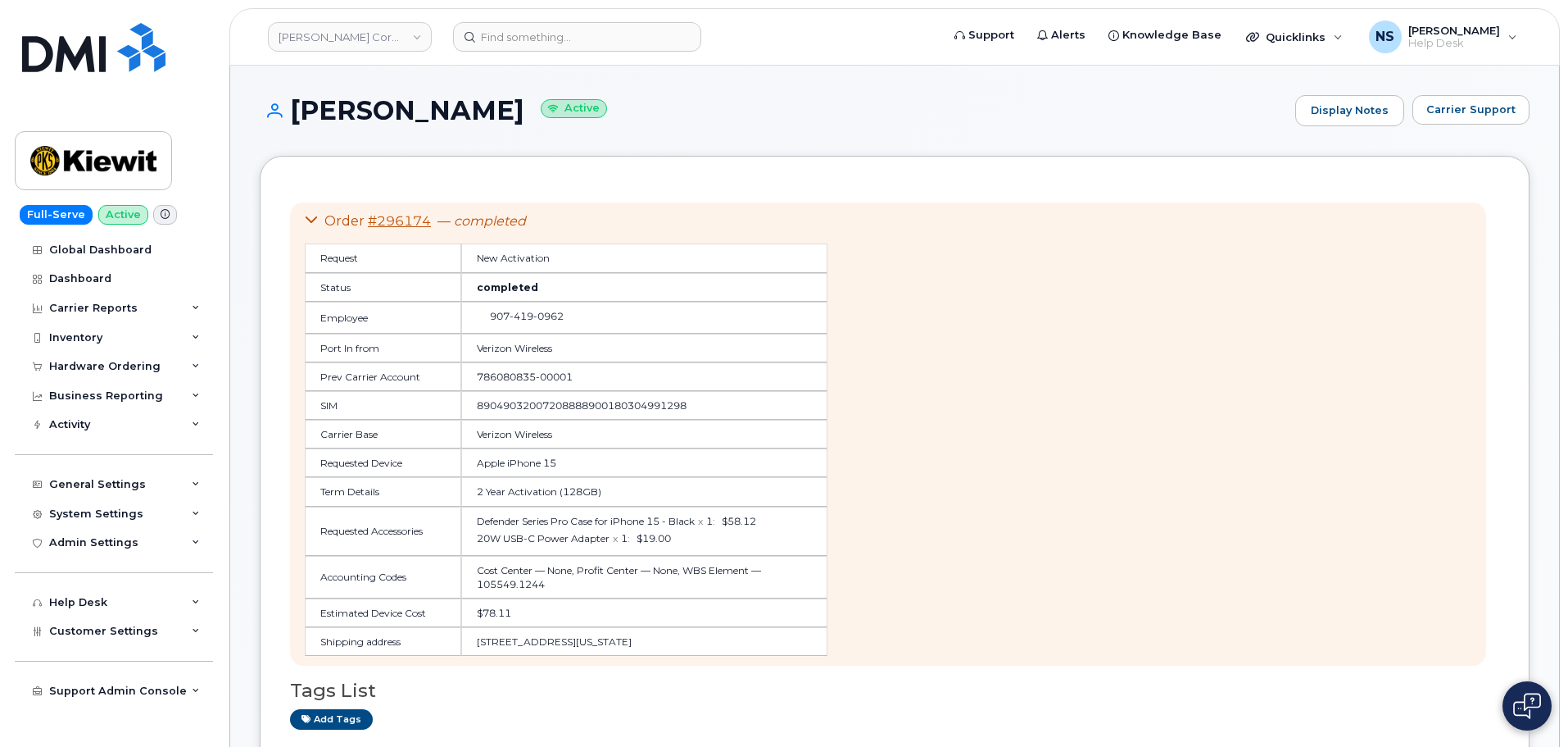
click at [323, 227] on div "Order #296174 — completed" at bounding box center [566, 221] width 522 height 19
click at [318, 217] on div "Order #296174 — completed" at bounding box center [566, 221] width 522 height 19
click at [310, 221] on icon at bounding box center [311, 219] width 13 height 13
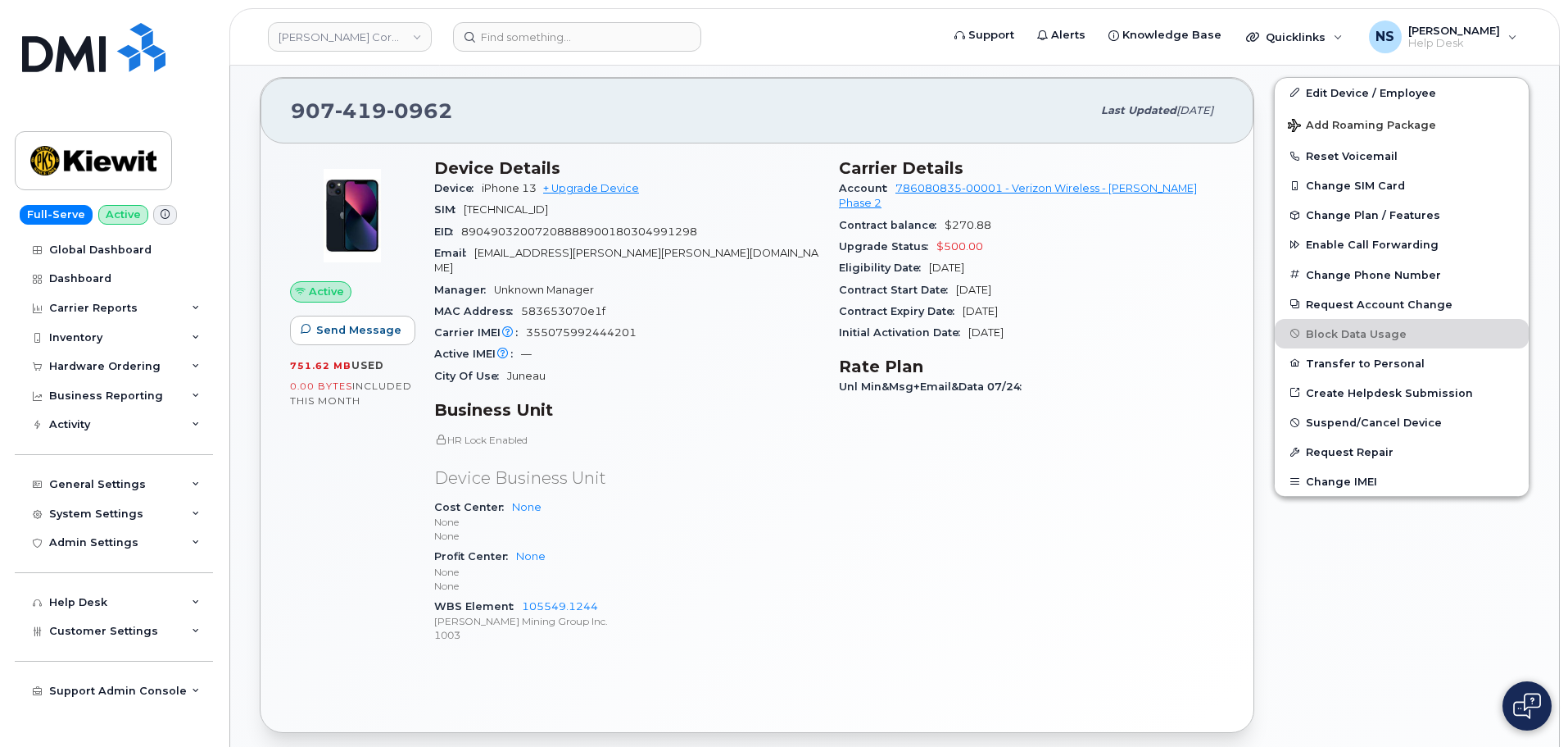
scroll to position [265, 0]
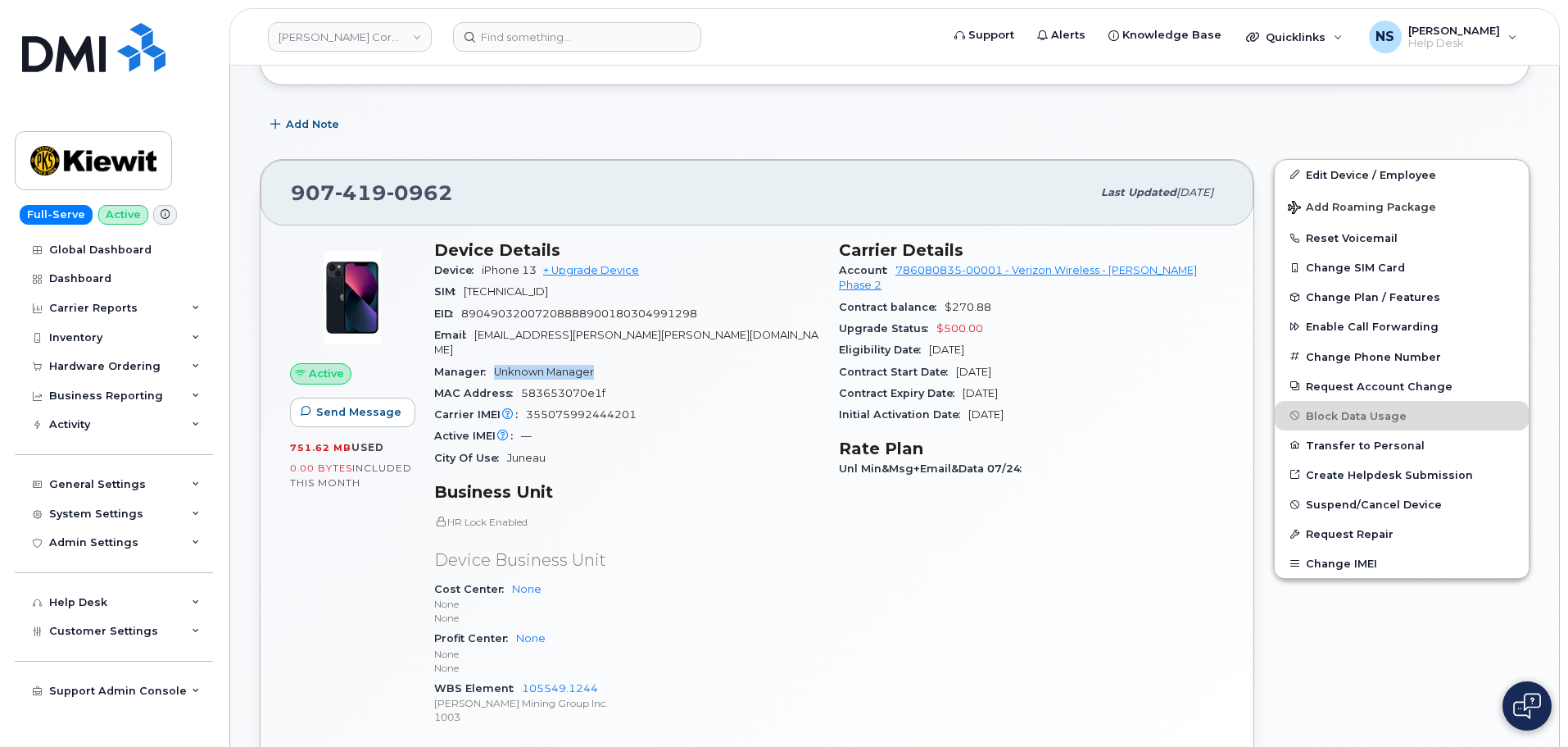
drag, startPoint x: 603, startPoint y: 356, endPoint x: 579, endPoint y: 368, distance: 26.8
click at [494, 362] on div "Manager Unknown Manager" at bounding box center [627, 372] width 385 height 21
click at [653, 389] on section "Device Details Device iPhone 13 + Upgrade Device SIM 89148000009635400577 EID 8…" at bounding box center [627, 354] width 385 height 228
click at [652, 385] on div "MAC Address 583653070e1f" at bounding box center [627, 394] width 385 height 21
click at [655, 383] on div "MAC Address 583653070e1f" at bounding box center [627, 394] width 385 height 21
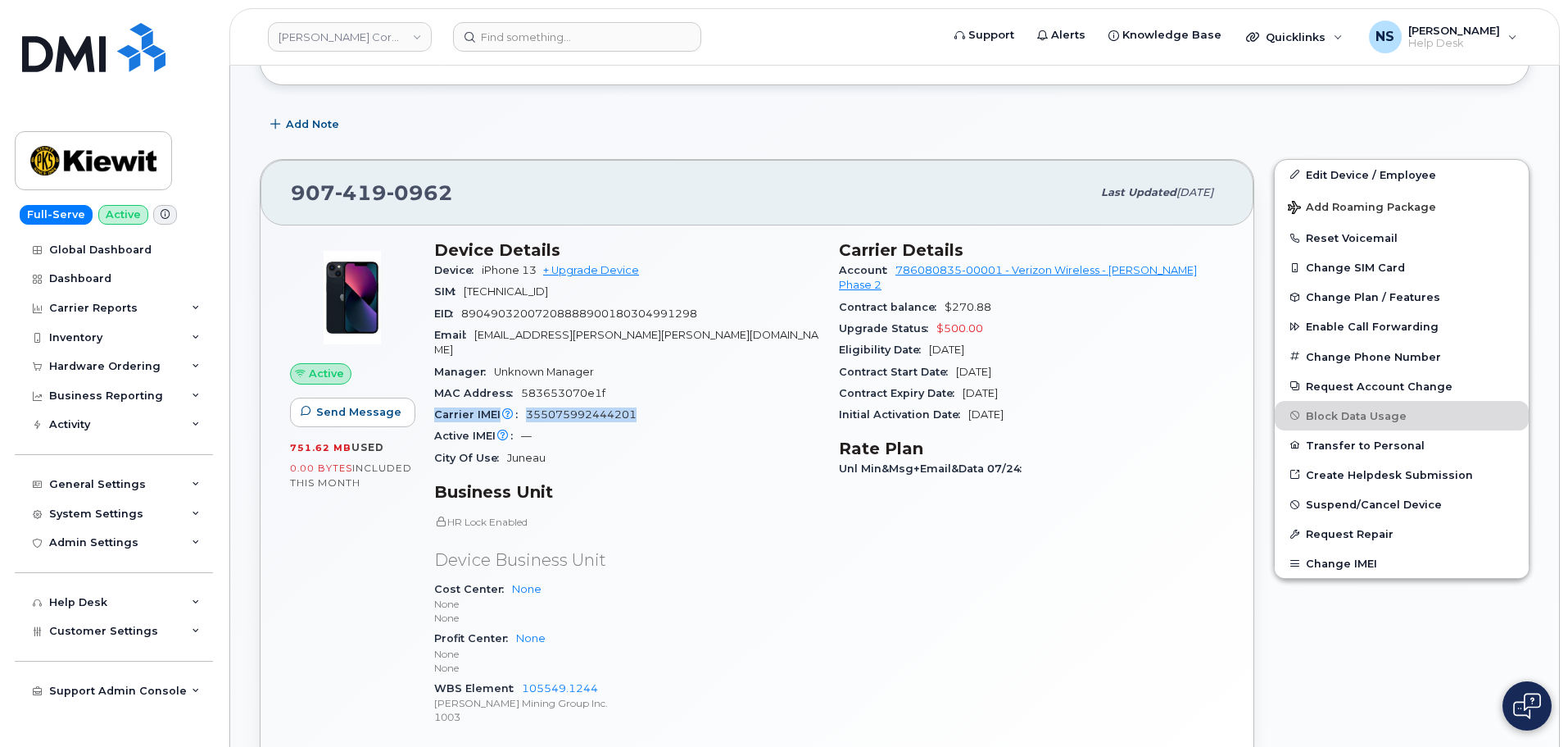
click at [664, 383] on div "MAC Address 583653070e1f" at bounding box center [627, 394] width 385 height 21
click at [678, 426] on div "Active IMEI Active IMEI is refreshed daily with a delay of up to 48 hours follo…" at bounding box center [627, 436] width 385 height 21
click at [387, 191] on span "419" at bounding box center [420, 192] width 67 height 25
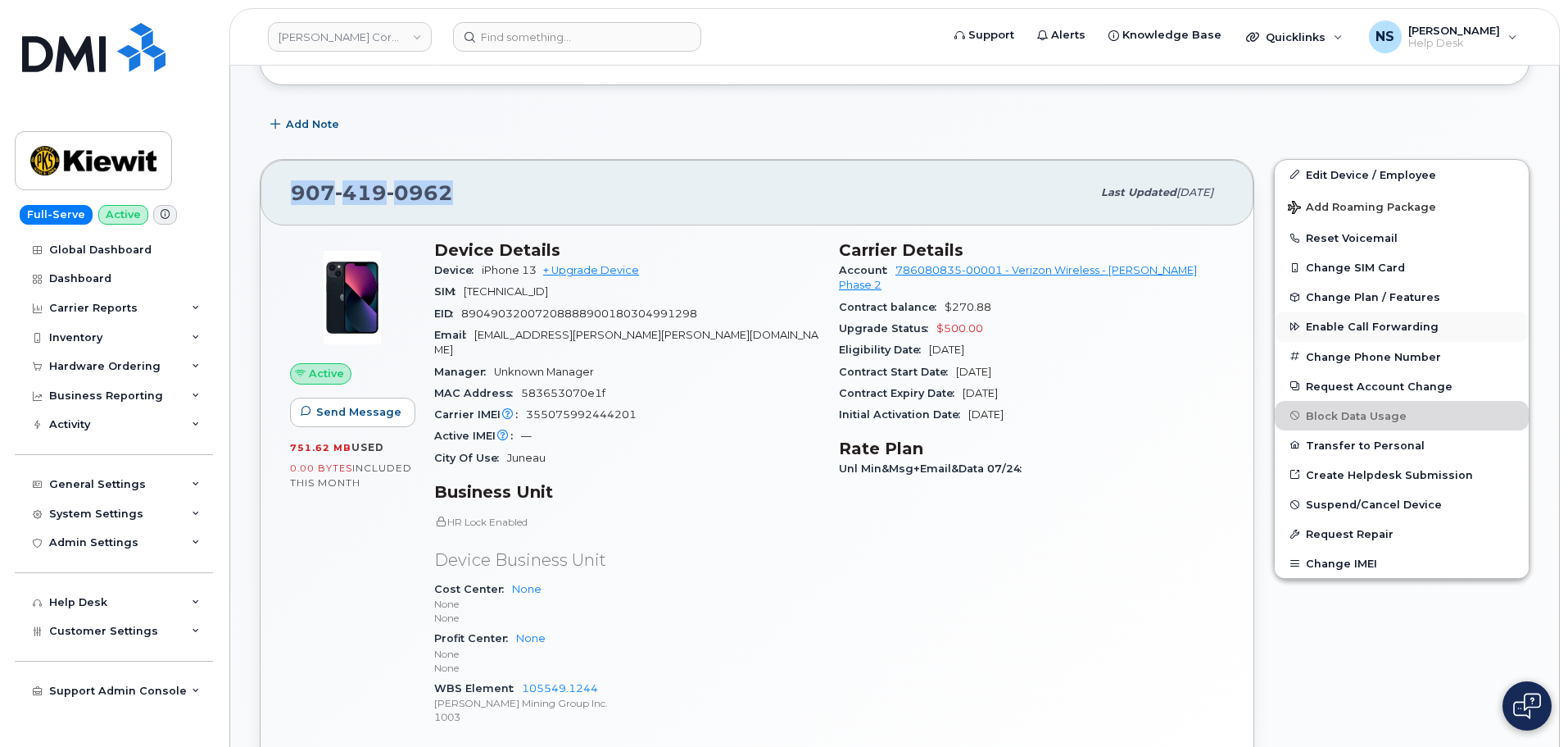
copy span "907 419 0962"
drag, startPoint x: 894, startPoint y: 267, endPoint x: 964, endPoint y: 277, distance: 70.7
click at [964, 277] on div "Account 786080835-00001 - Verizon Wireless - Kiewit Phase 2" at bounding box center [1031, 278] width 385 height 37
click at [910, 247] on h3 "Carrier Details" at bounding box center [1031, 250] width 385 height 20
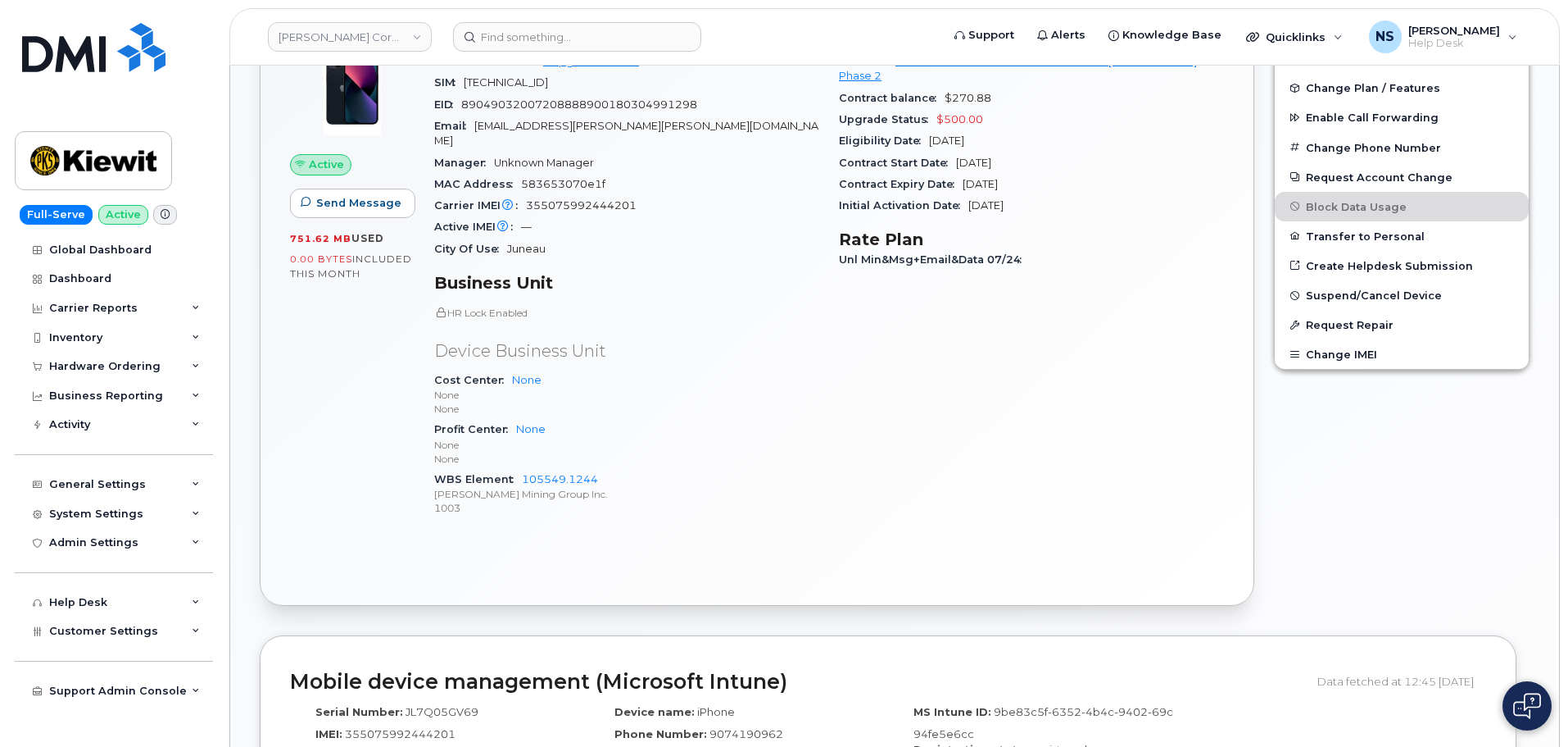
scroll to position [0, 0]
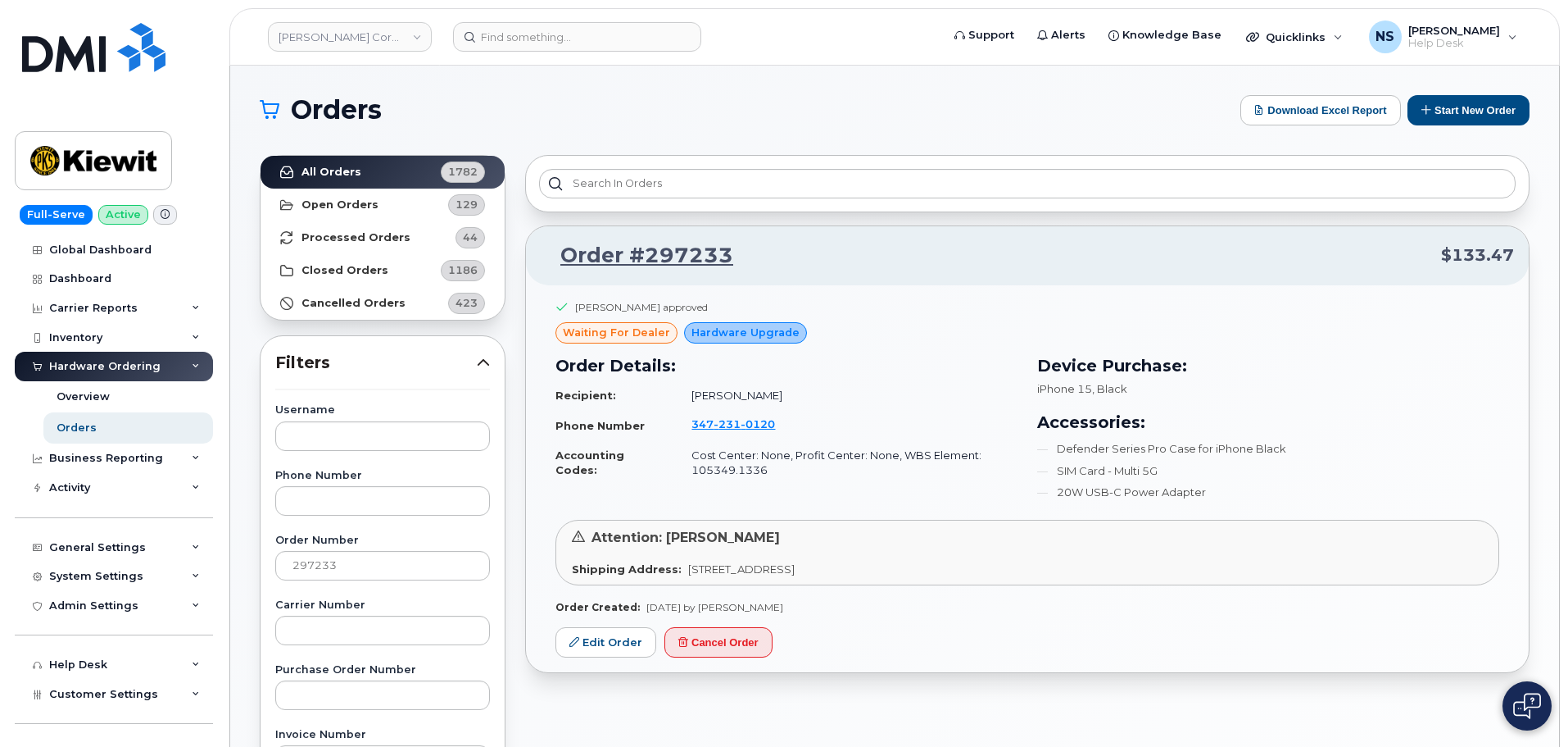
scroll to position [620, 0]
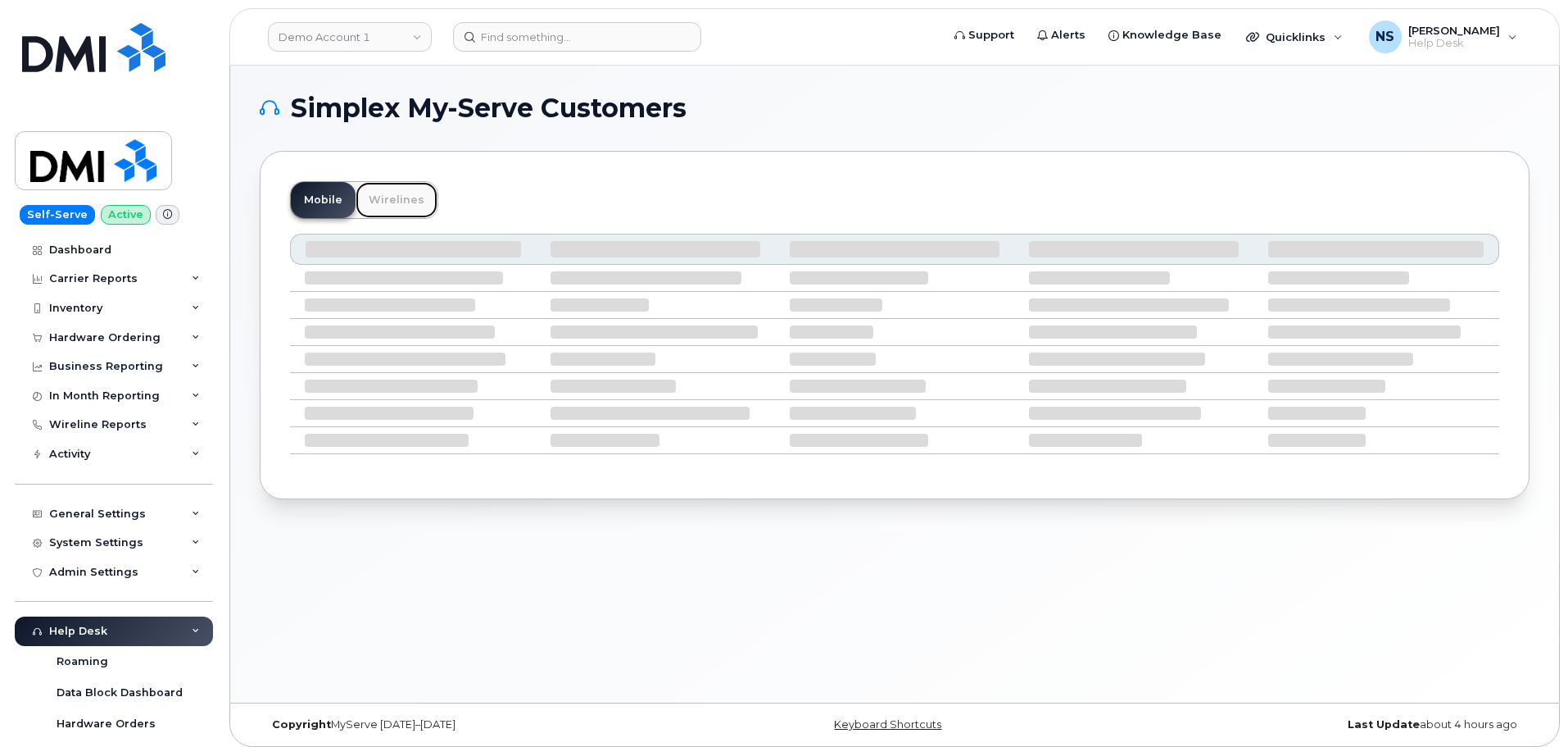
click at [404, 205] on link "Wirelines" at bounding box center [397, 200] width 82 height 36
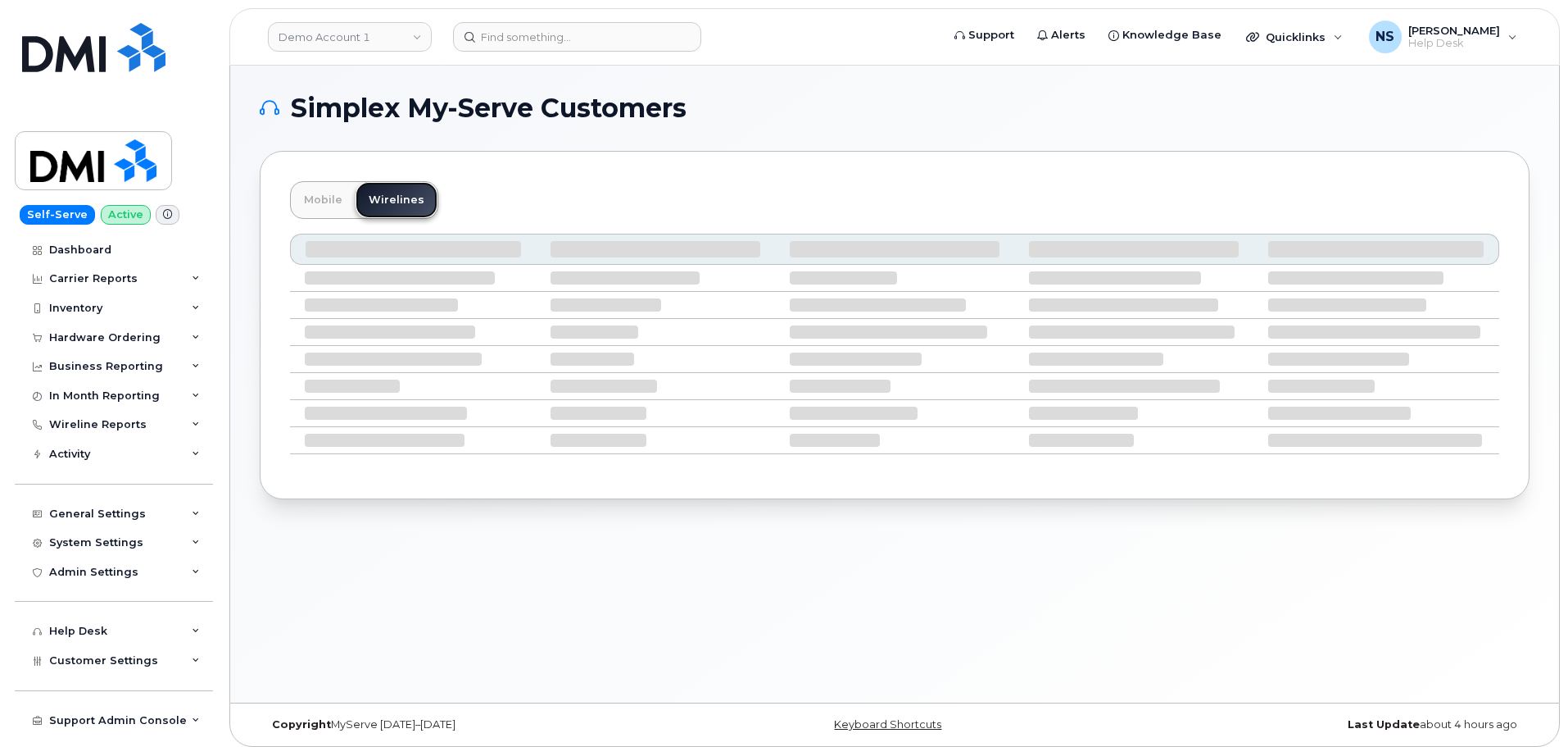
drag, startPoint x: 396, startPoint y: 205, endPoint x: 357, endPoint y: 192, distance: 41.1
click at [364, 195] on link "Wirelines" at bounding box center [397, 200] width 82 height 36
click at [345, 190] on link "Mobile" at bounding box center [323, 200] width 65 height 36
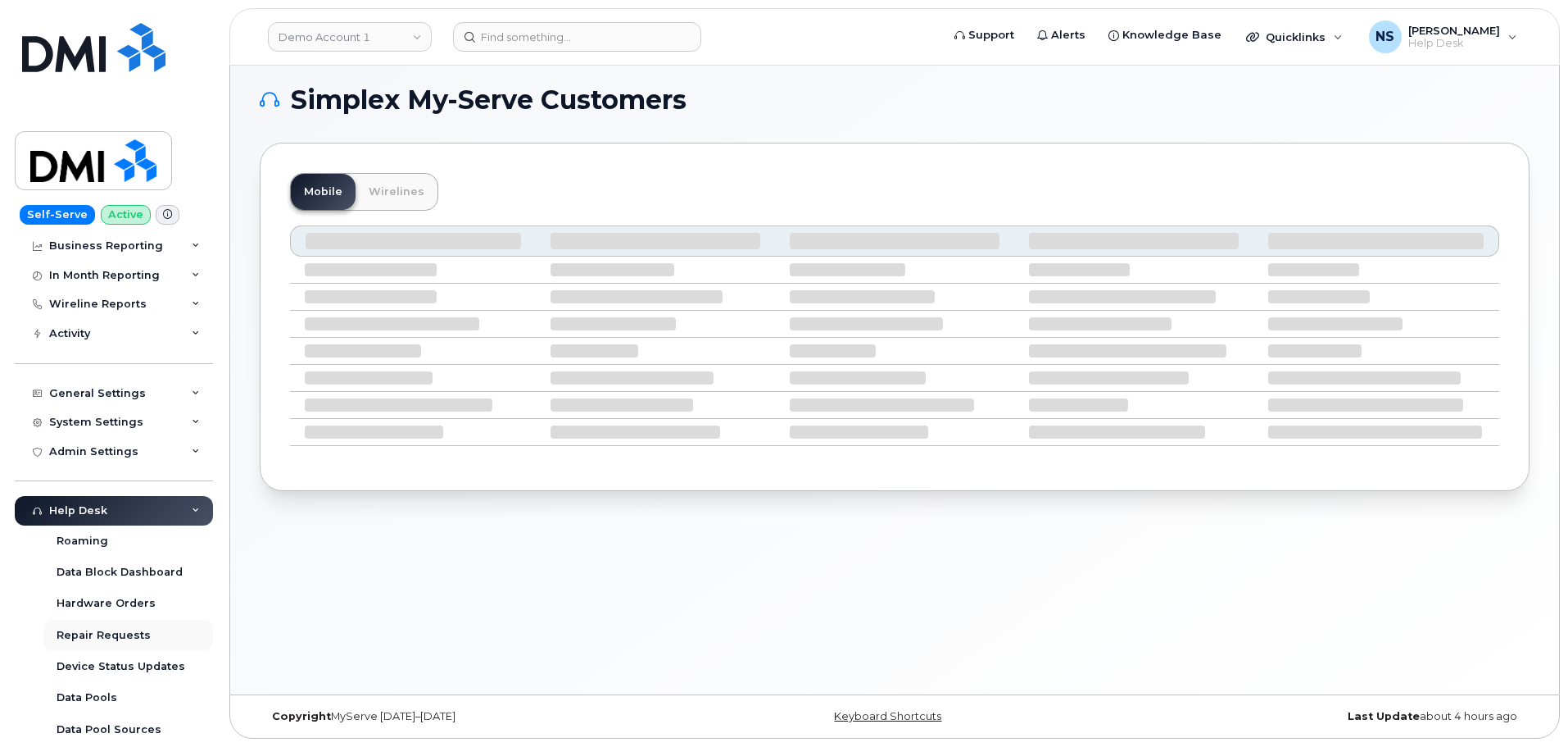
scroll to position [270, 0]
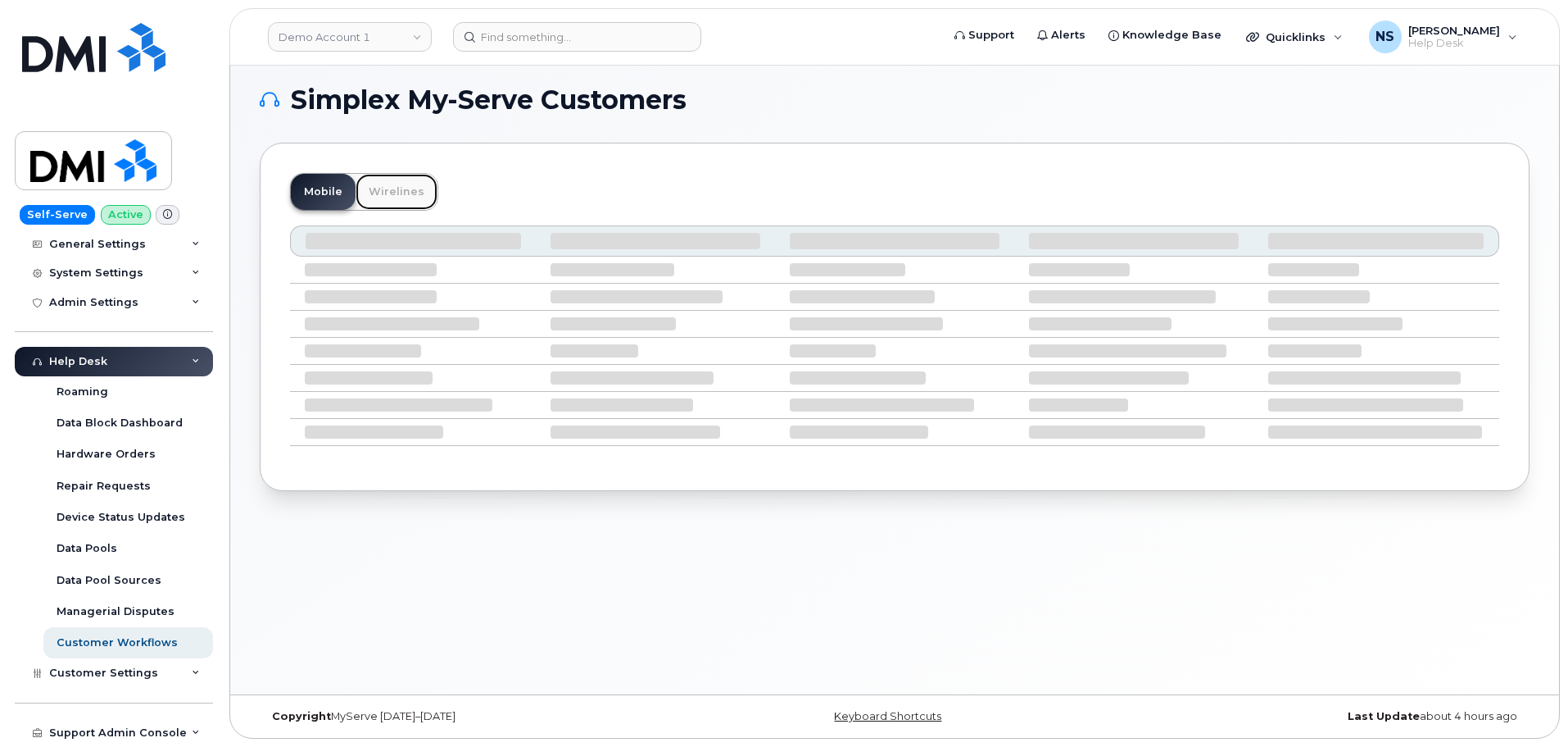
click at [384, 191] on link "Wirelines" at bounding box center [397, 191] width 82 height 36
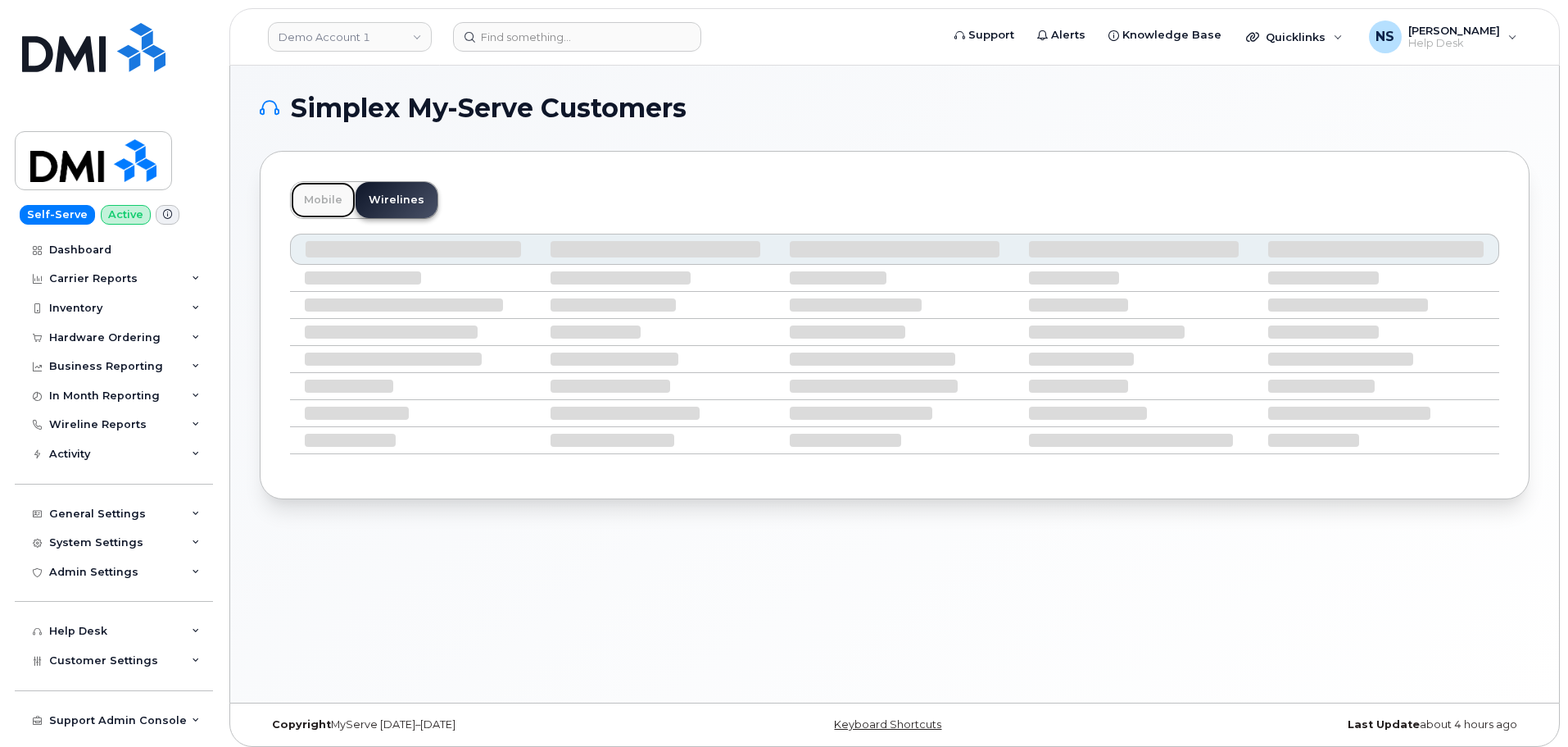
click at [331, 182] on link "Mobile" at bounding box center [323, 200] width 65 height 36
